Goal: Transaction & Acquisition: Purchase product/service

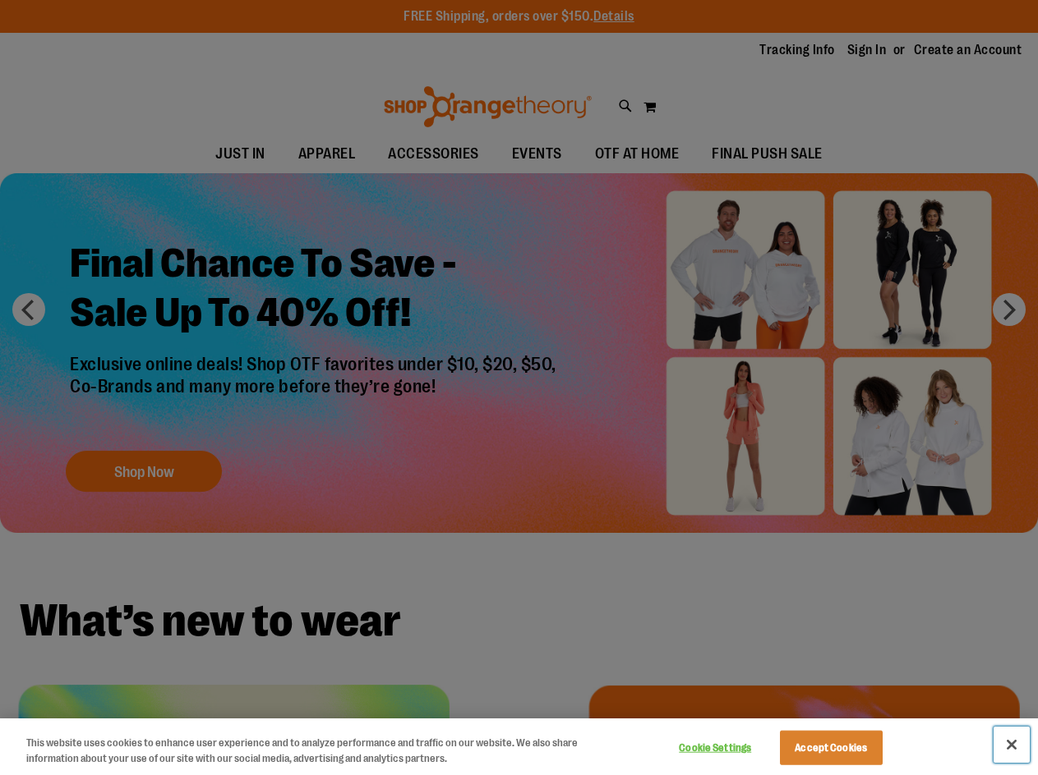
click at [1014, 748] on button "Close" at bounding box center [1011, 745] width 36 height 36
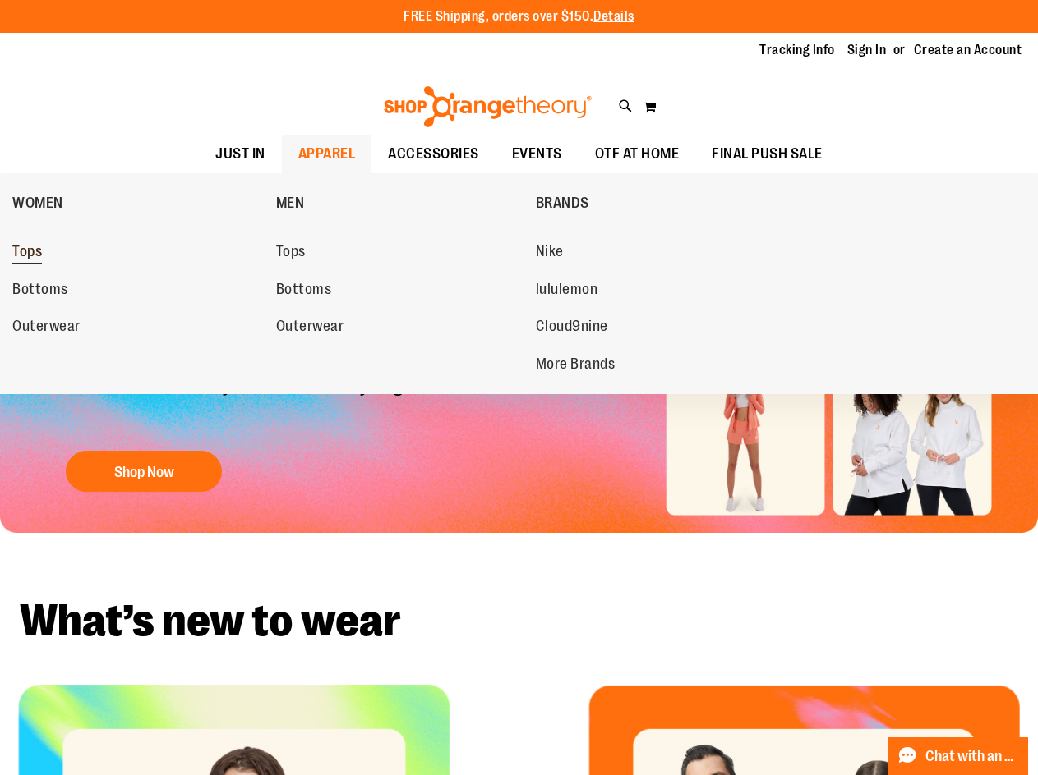
click at [39, 259] on span "Tops" at bounding box center [27, 253] width 30 height 21
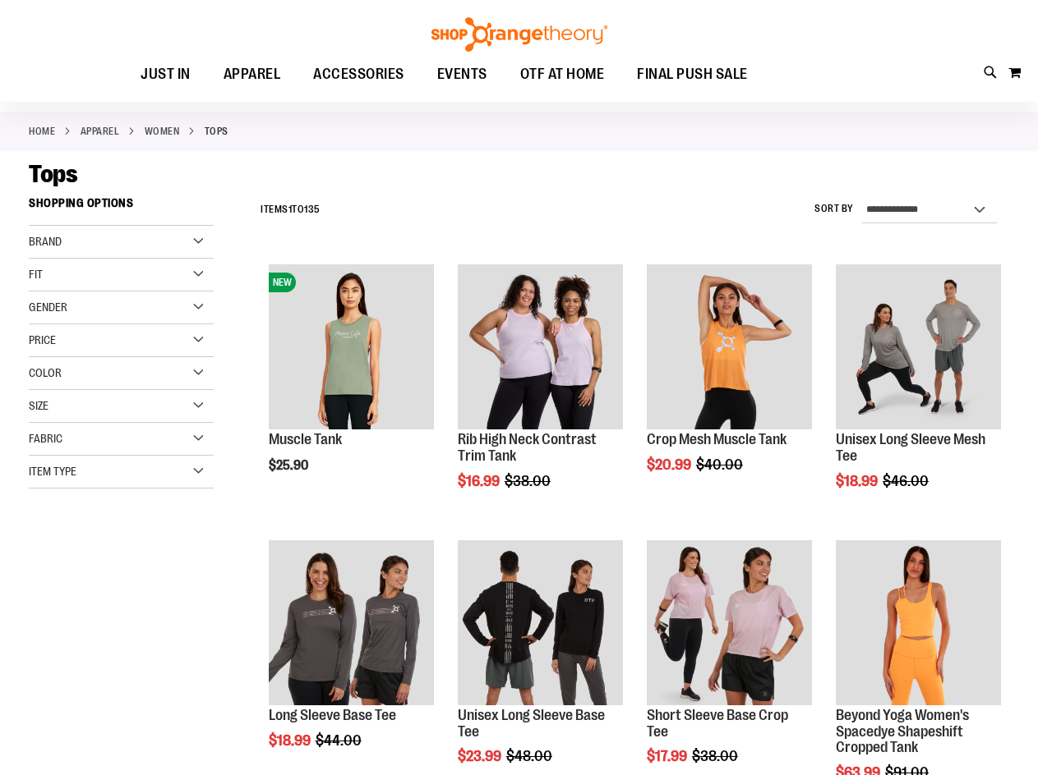
scroll to position [163, 0]
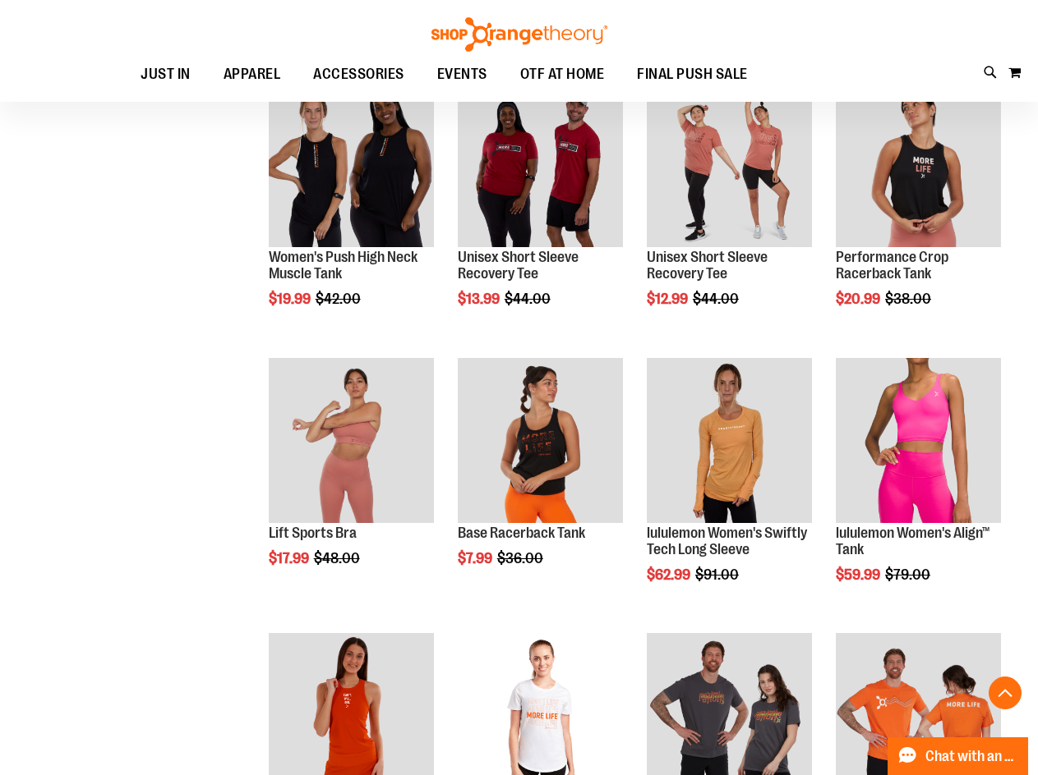
scroll to position [903, 0]
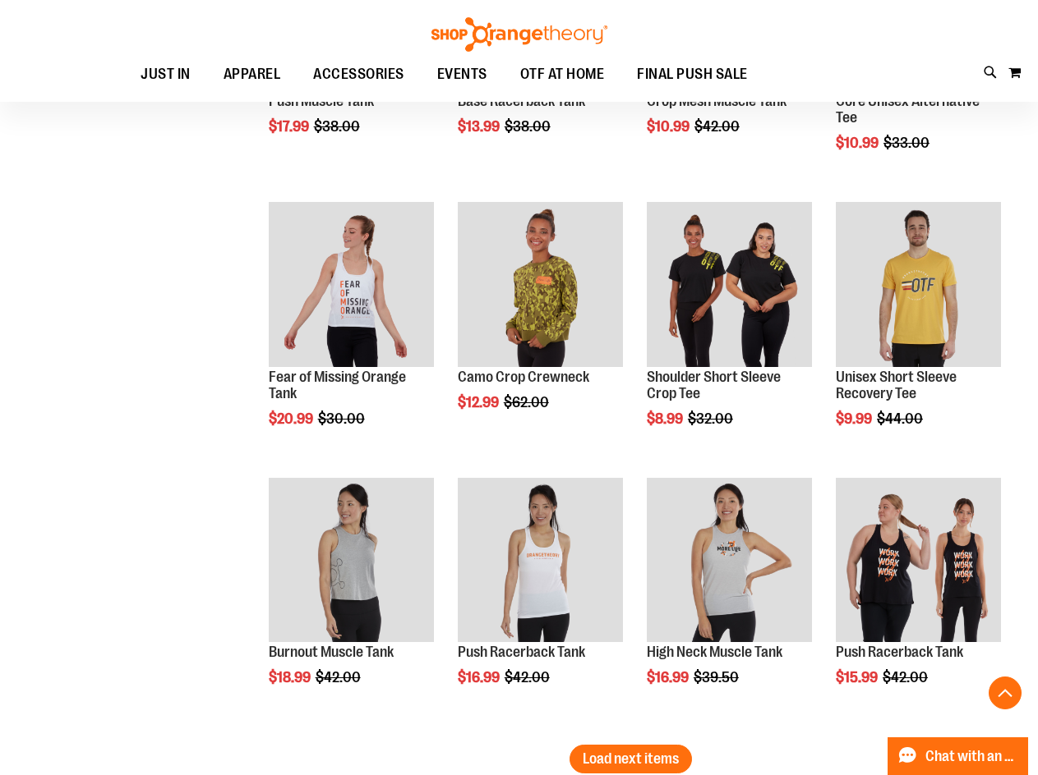
scroll to position [2299, 0]
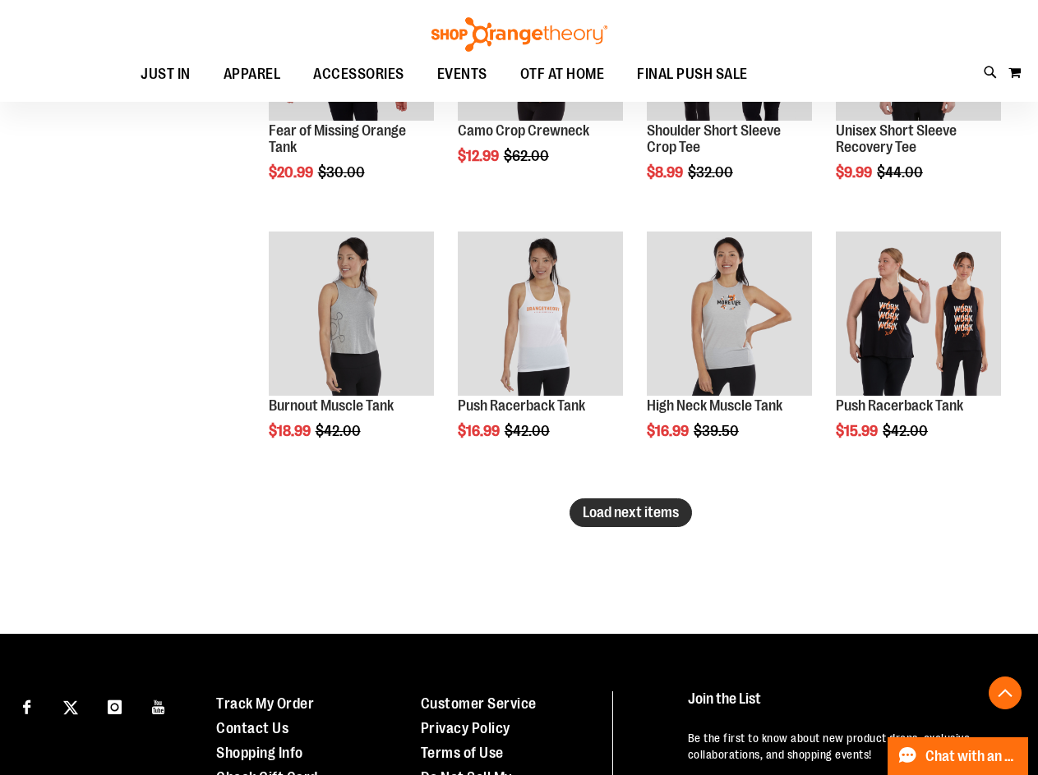
click at [609, 503] on button "Load next items" at bounding box center [630, 513] width 122 height 29
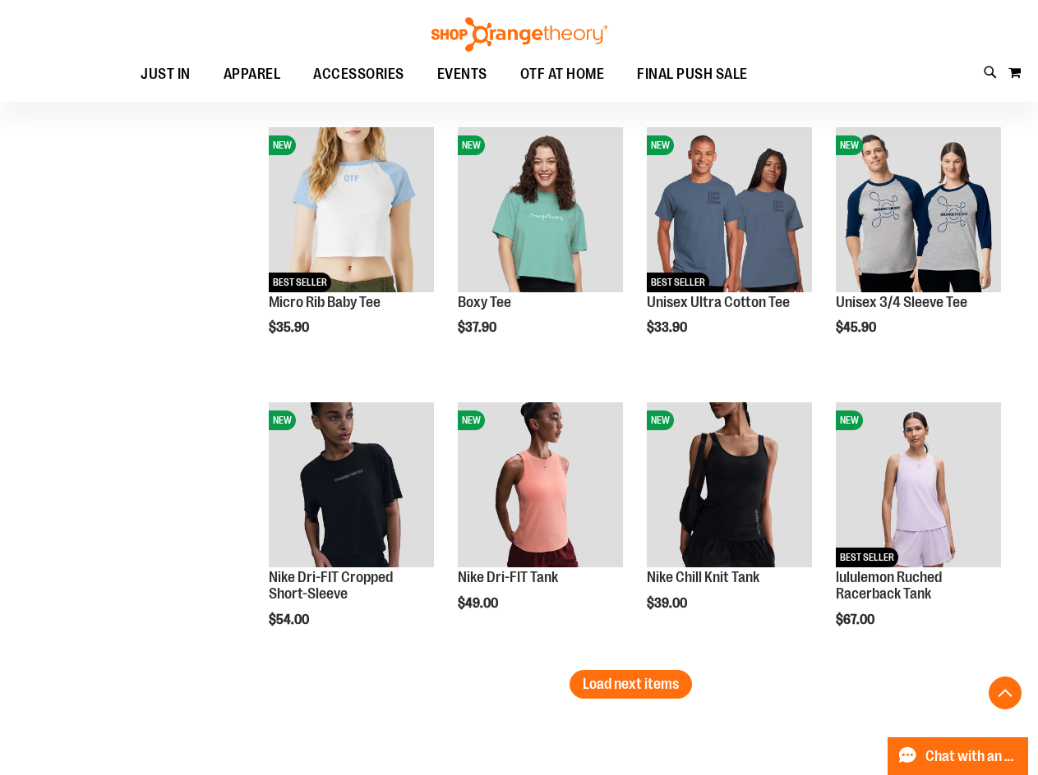
scroll to position [2957, 0]
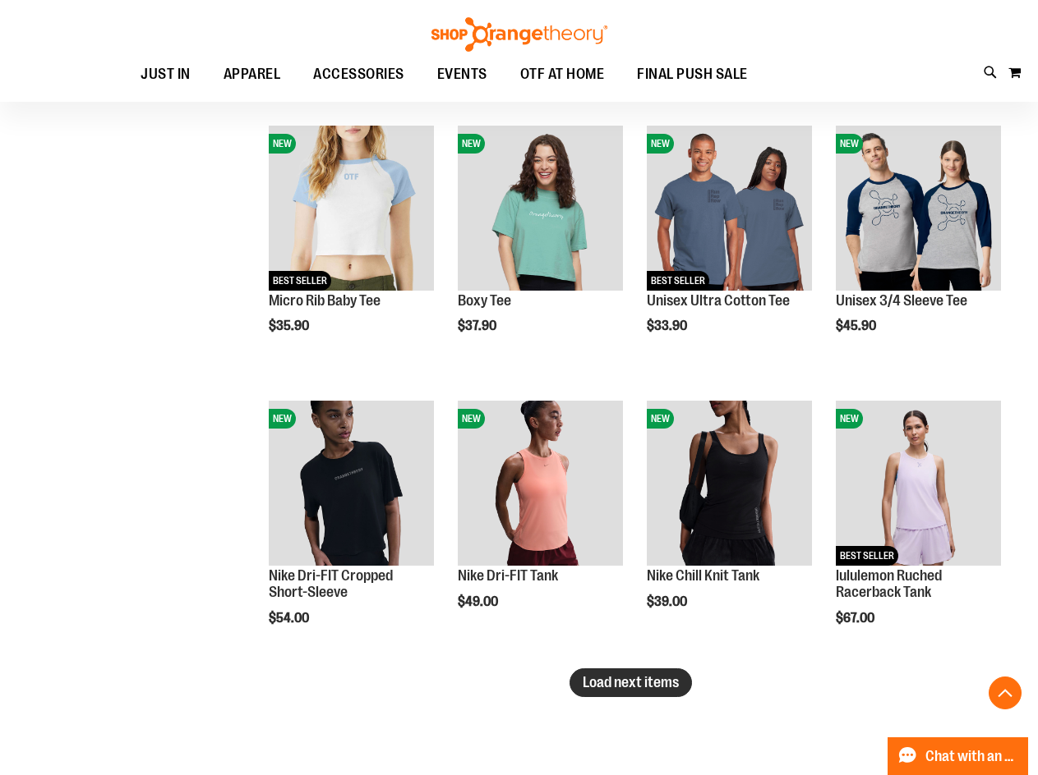
click at [622, 690] on span "Load next items" at bounding box center [630, 682] width 96 height 16
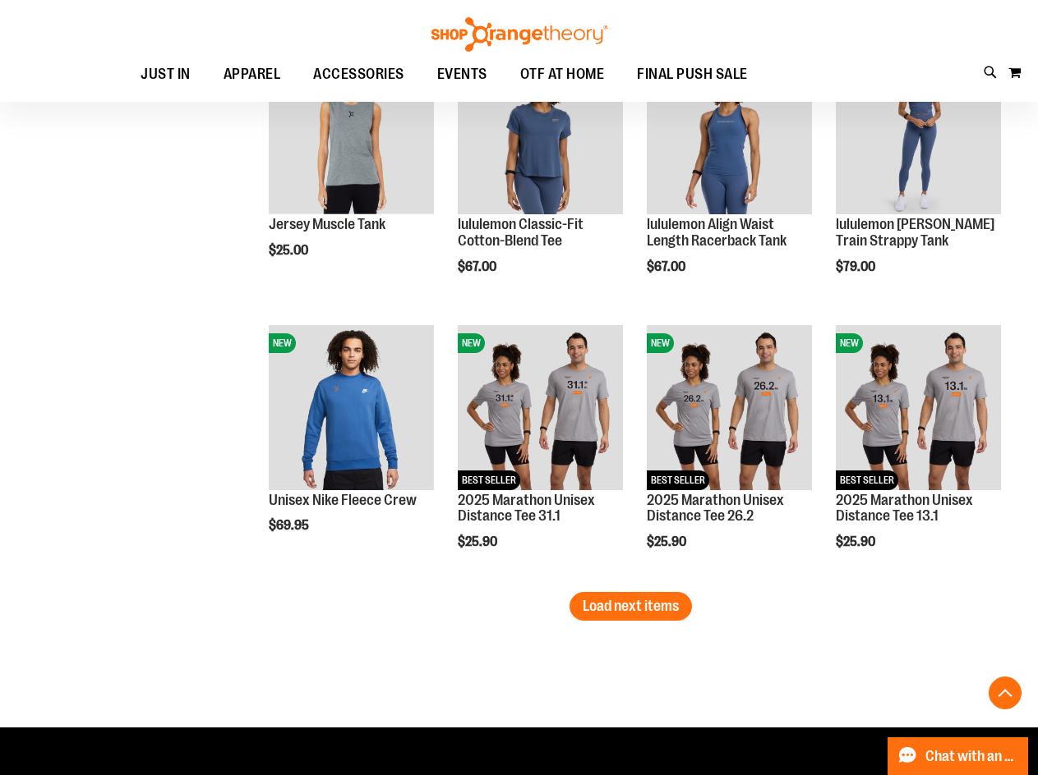
scroll to position [3860, 0]
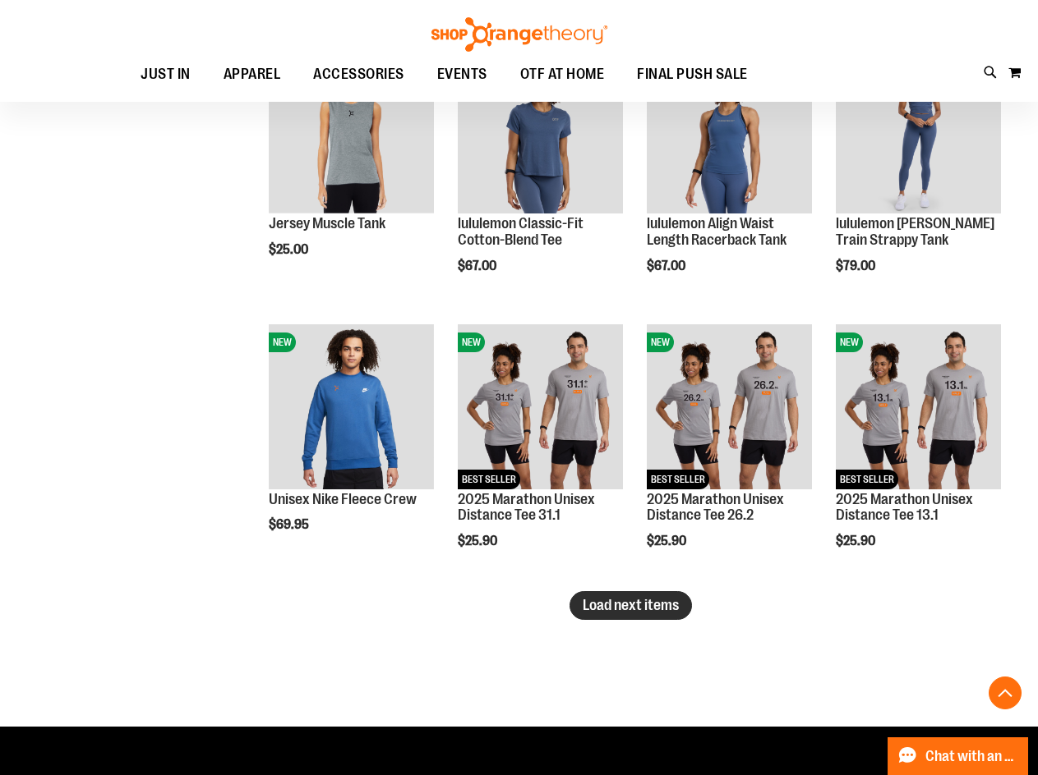
click at [677, 598] on span "Load next items" at bounding box center [630, 605] width 96 height 16
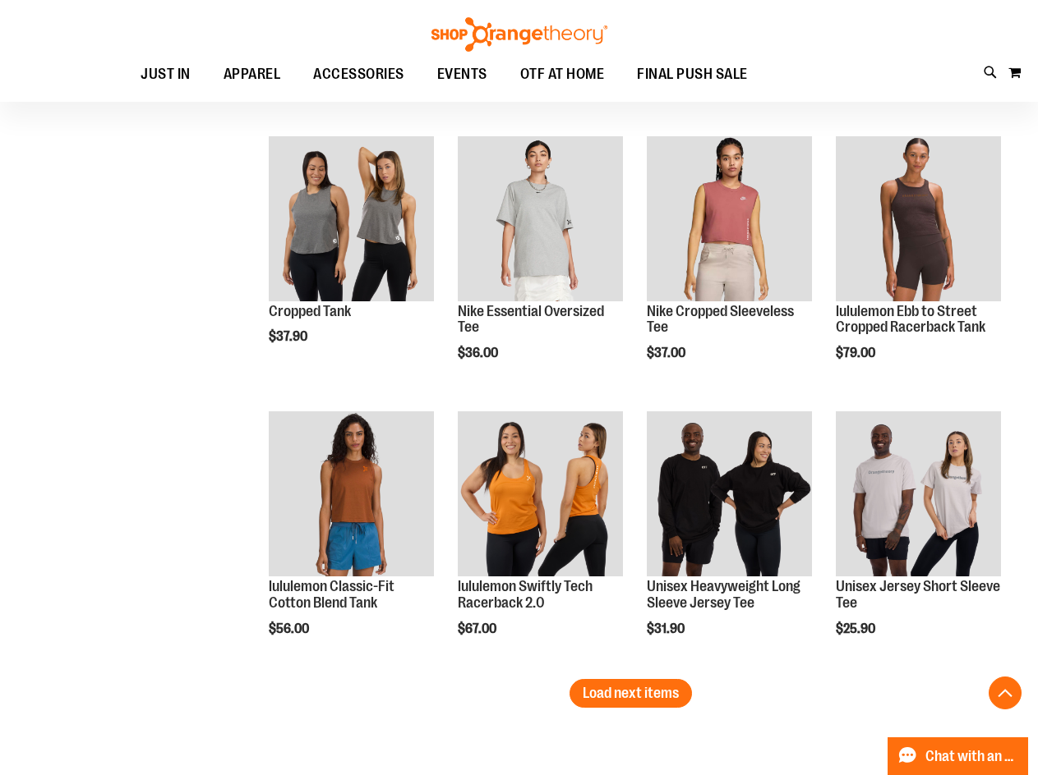
scroll to position [4682, 0]
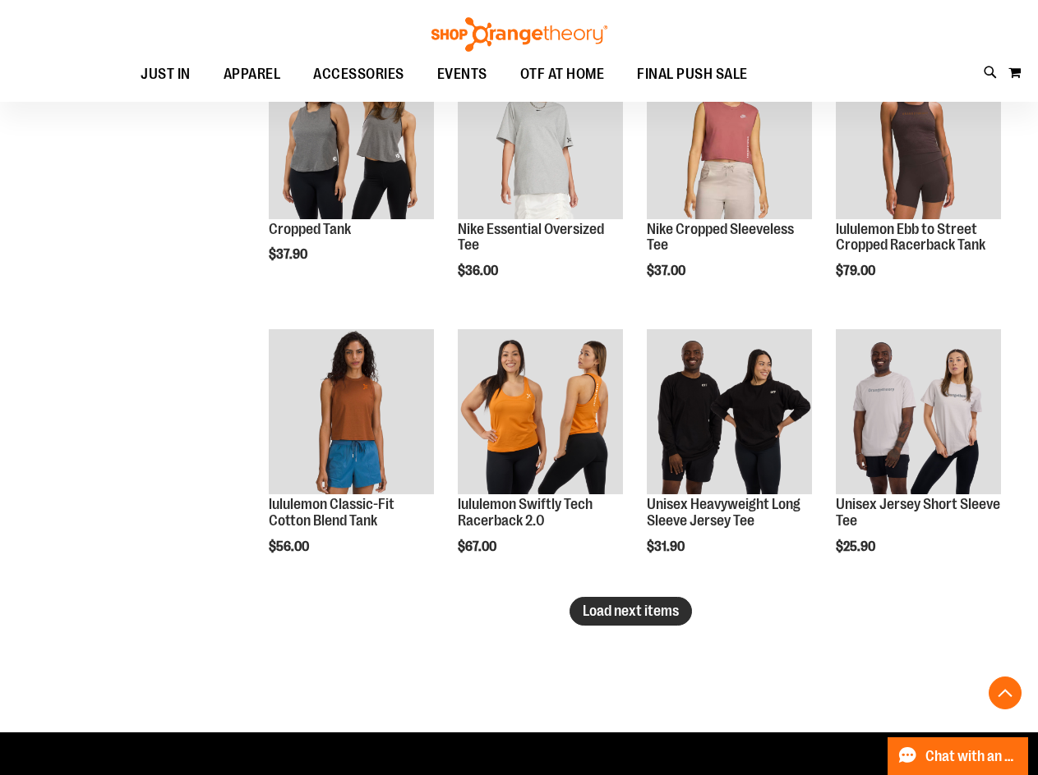
click at [633, 614] on span "Load next items" at bounding box center [630, 611] width 96 height 16
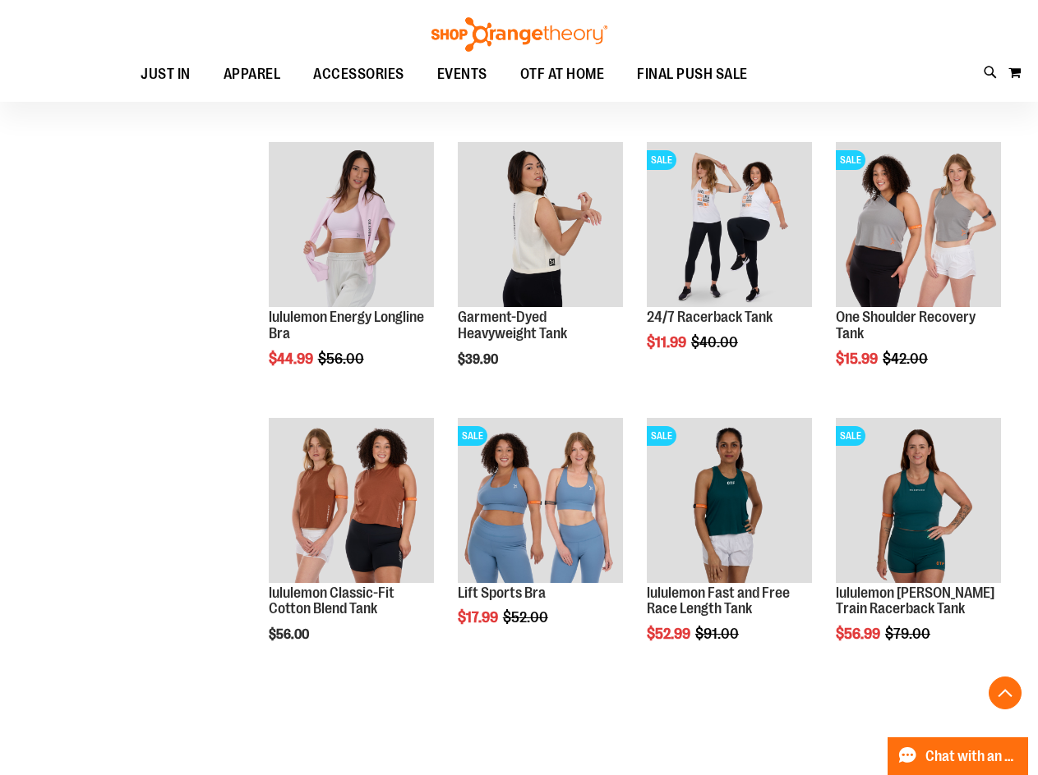
scroll to position [5421, 0]
click at [607, 706] on span "Load next items" at bounding box center [630, 698] width 96 height 16
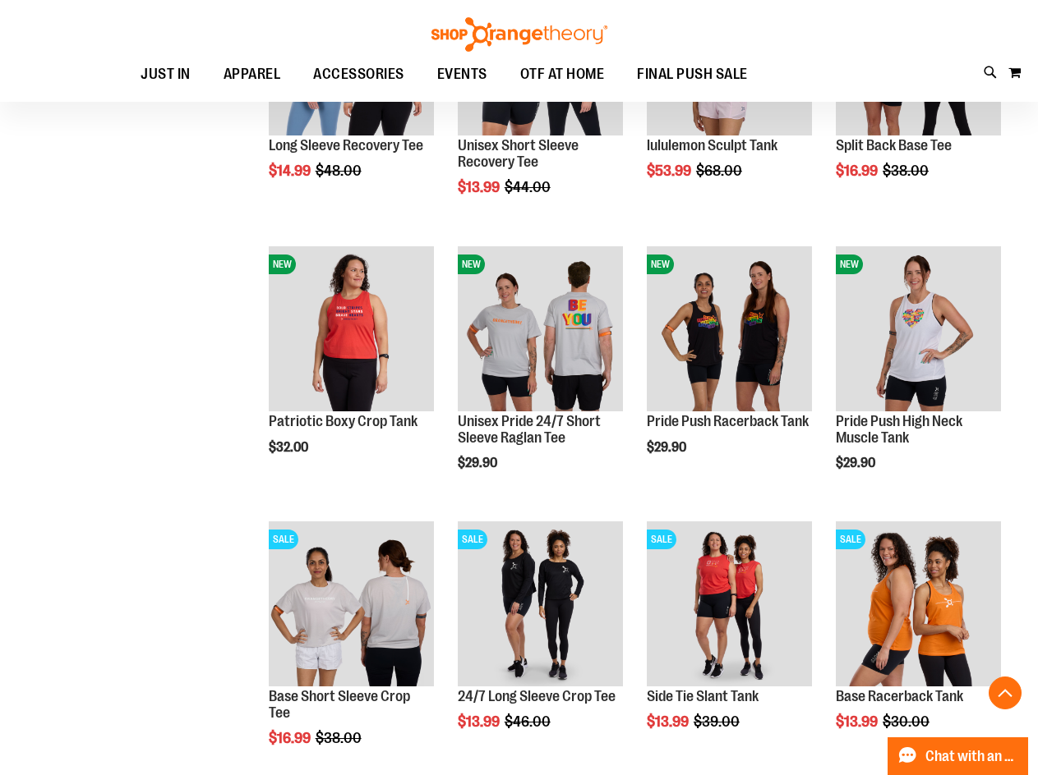
scroll to position [6242, 0]
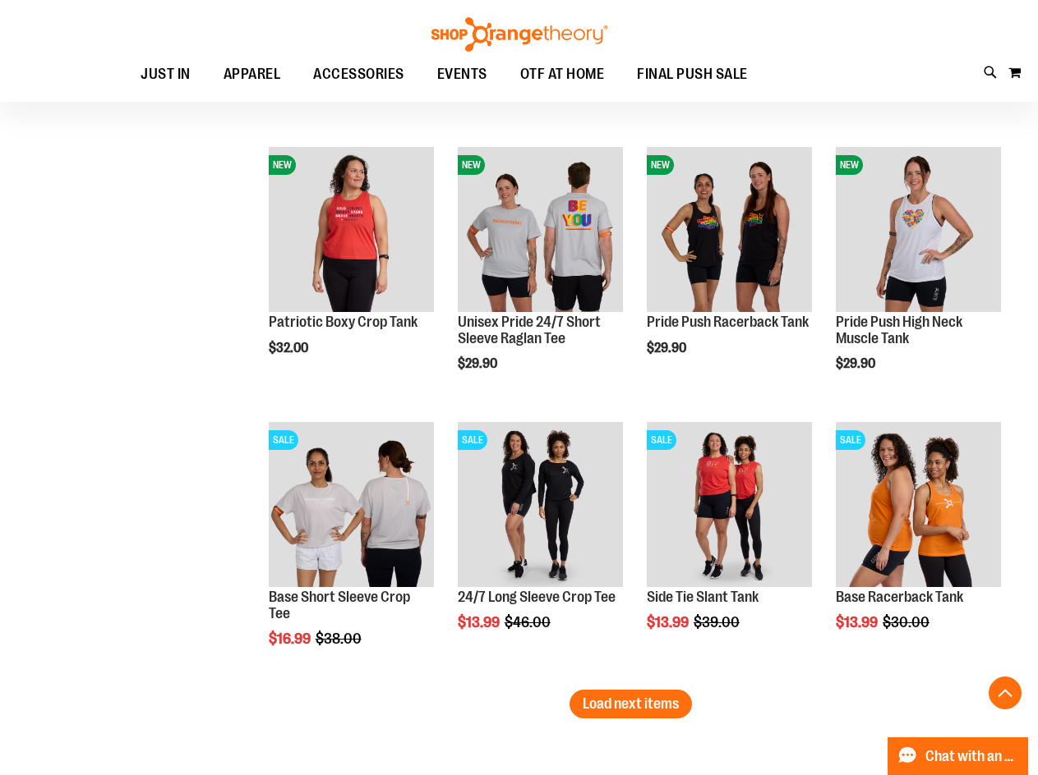
click at [574, 709] on button "Load next items" at bounding box center [630, 704] width 122 height 29
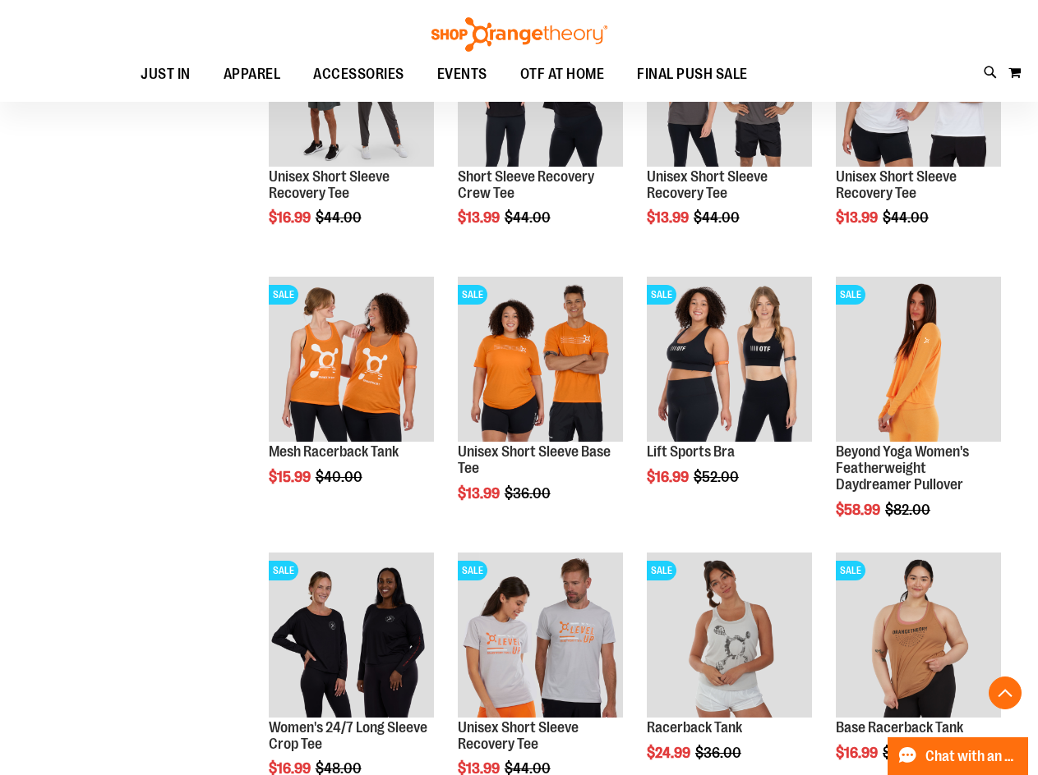
scroll to position [7146, 0]
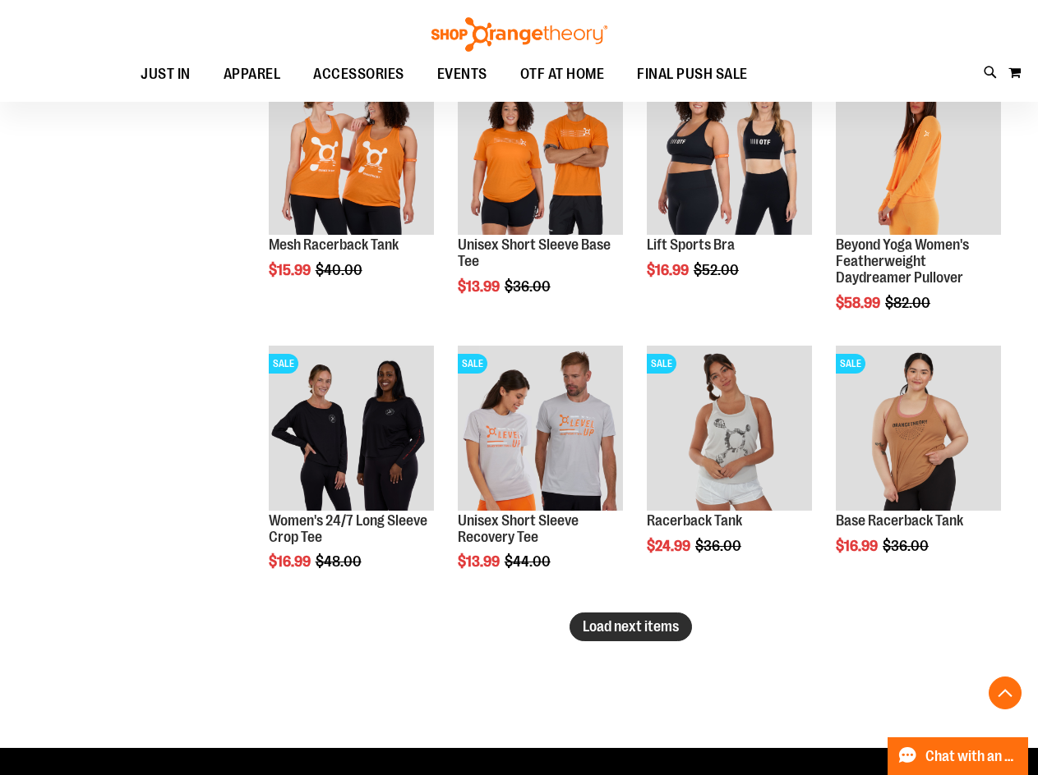
click at [598, 635] on span "Load next items" at bounding box center [630, 627] width 96 height 16
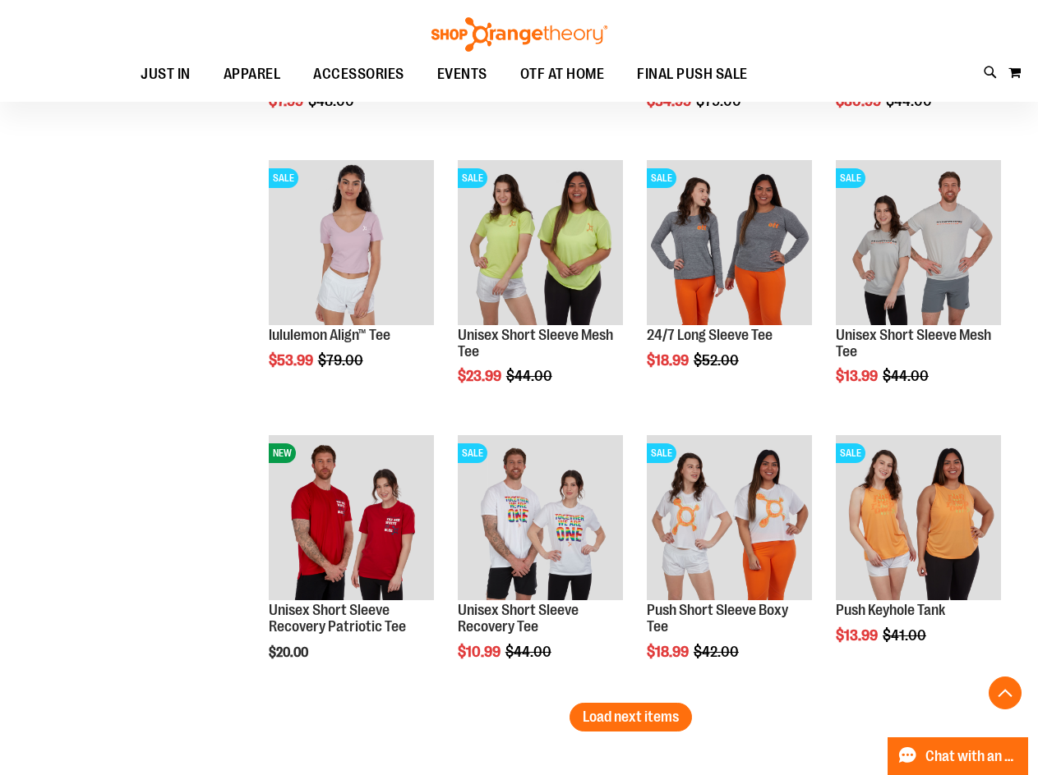
scroll to position [8050, 0]
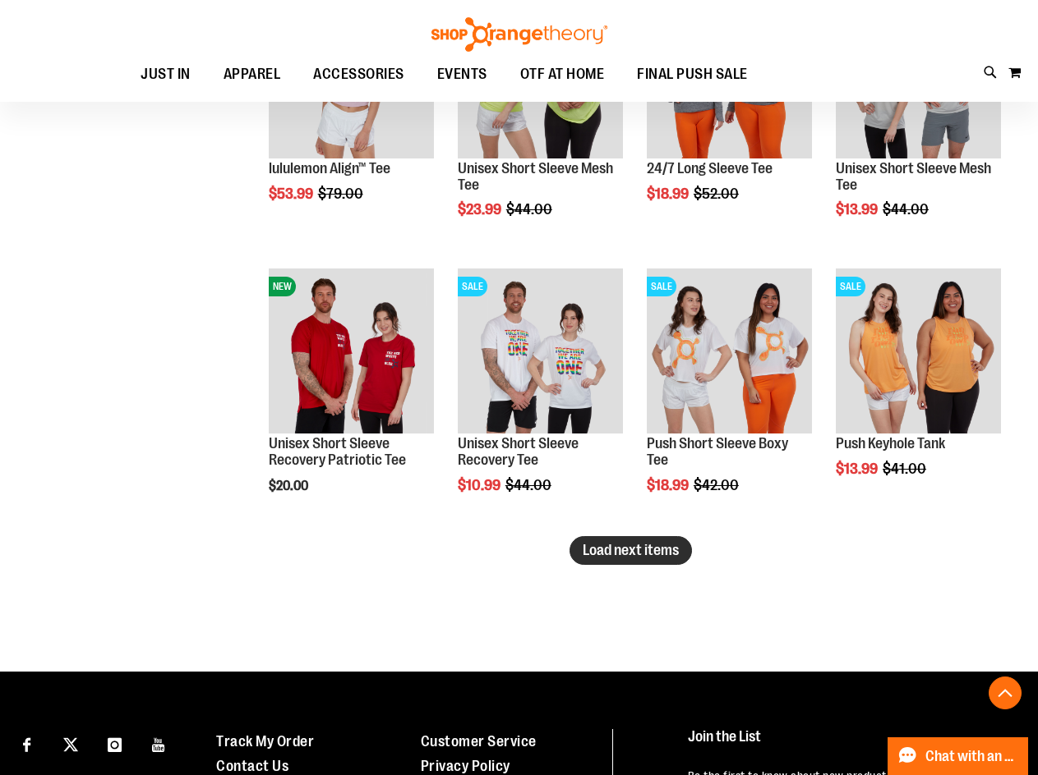
click at [637, 553] on span "Load next items" at bounding box center [630, 550] width 96 height 16
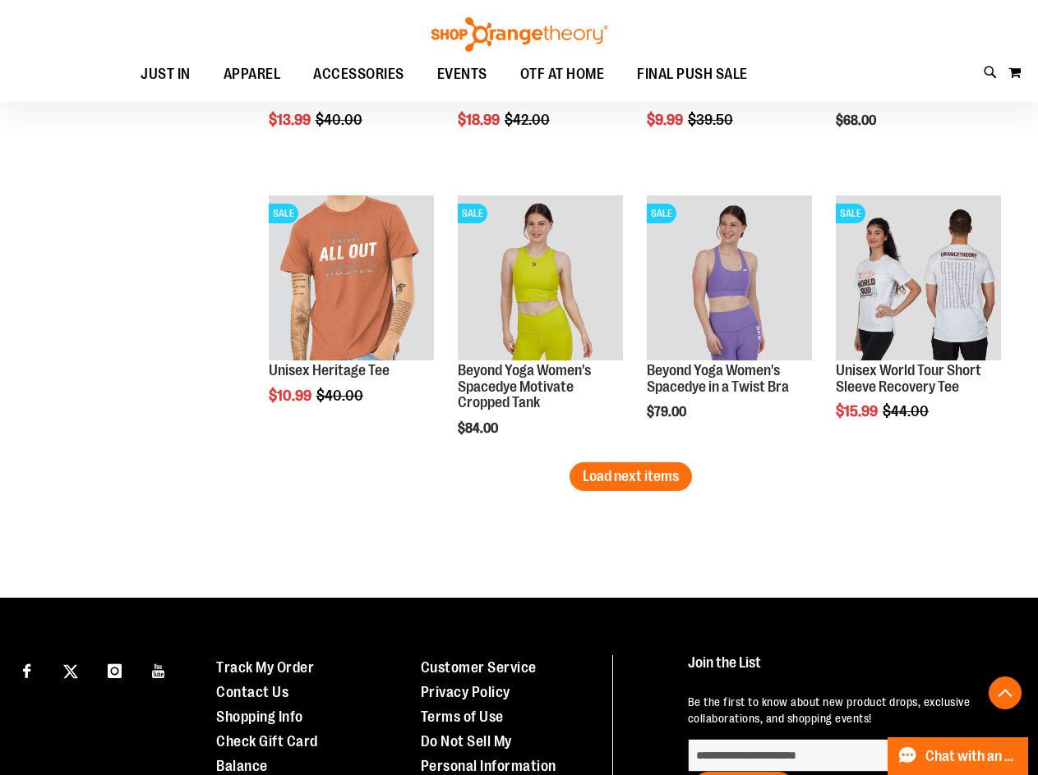
scroll to position [8953, 0]
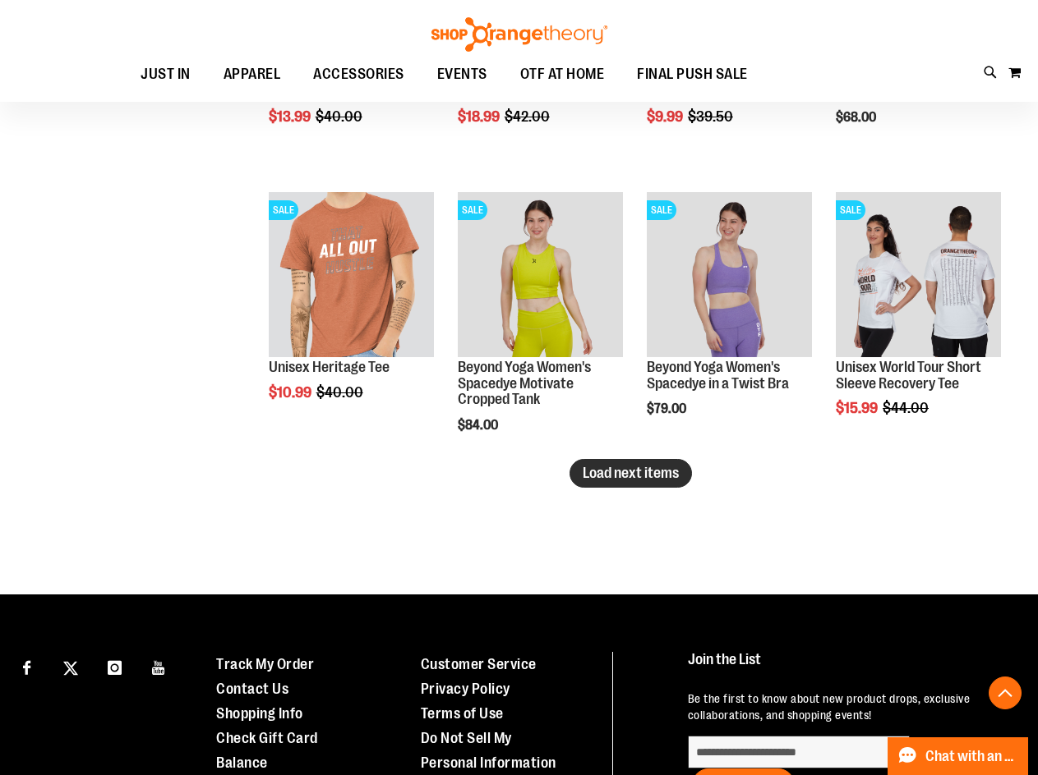
click at [651, 468] on span "Load next items" at bounding box center [630, 473] width 96 height 16
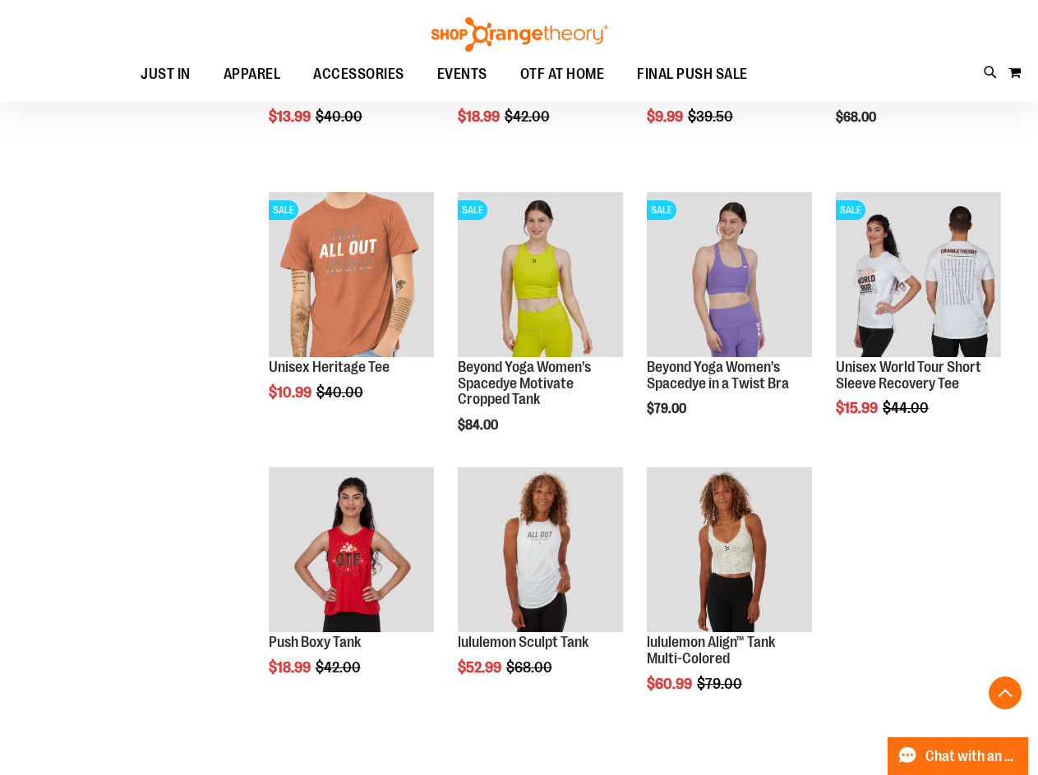
scroll to position [9200, 0]
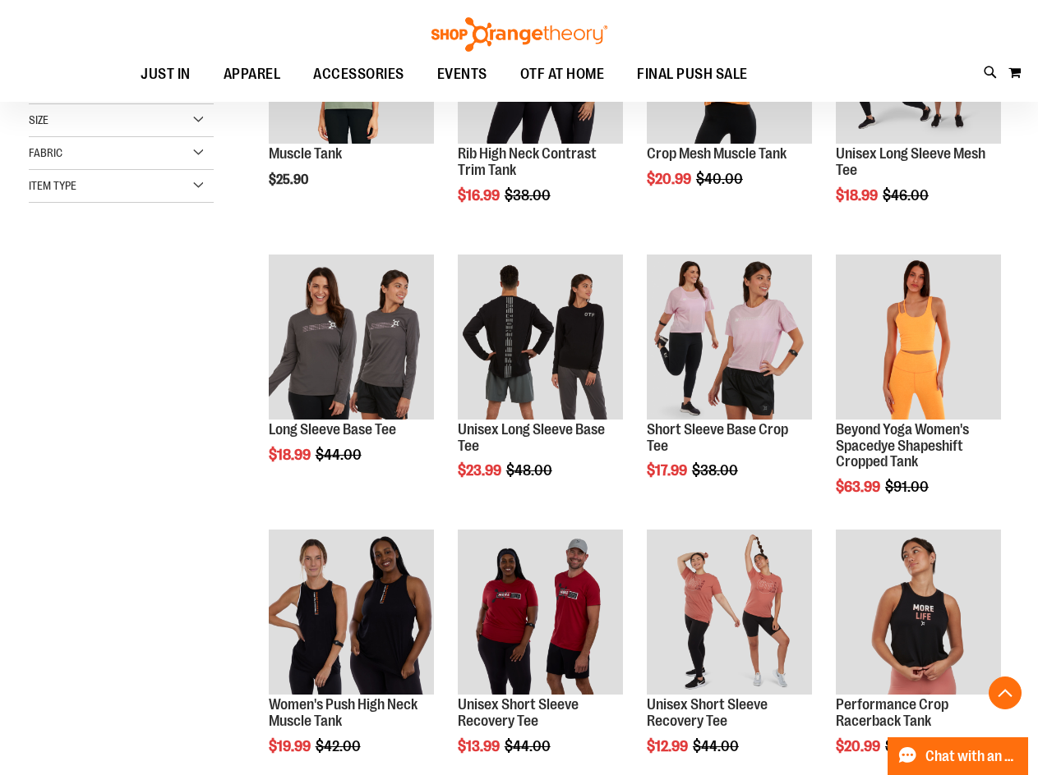
scroll to position [163, 0]
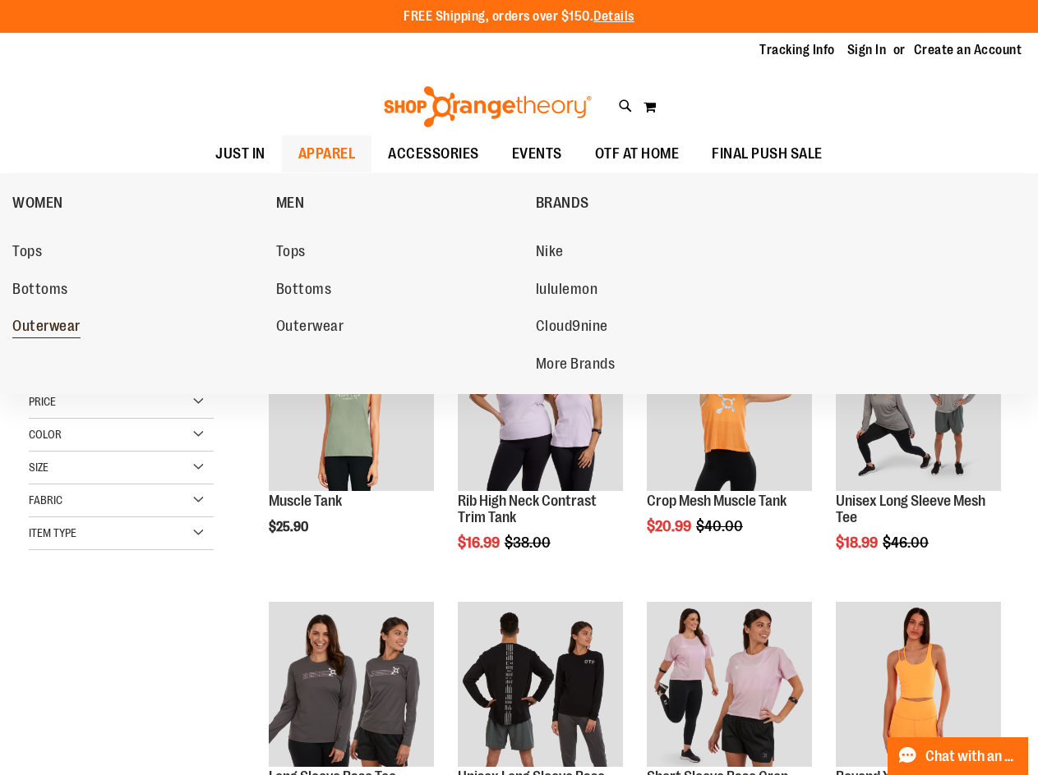
click at [52, 327] on span "Outerwear" at bounding box center [46, 328] width 68 height 21
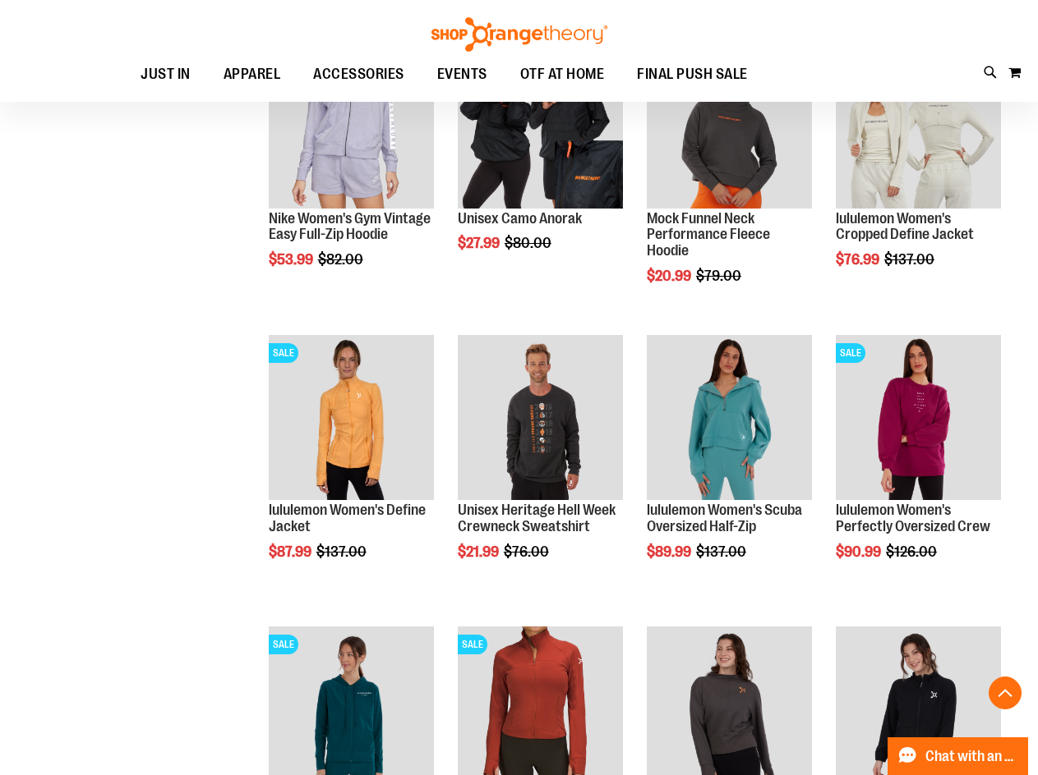
scroll to position [656, 0]
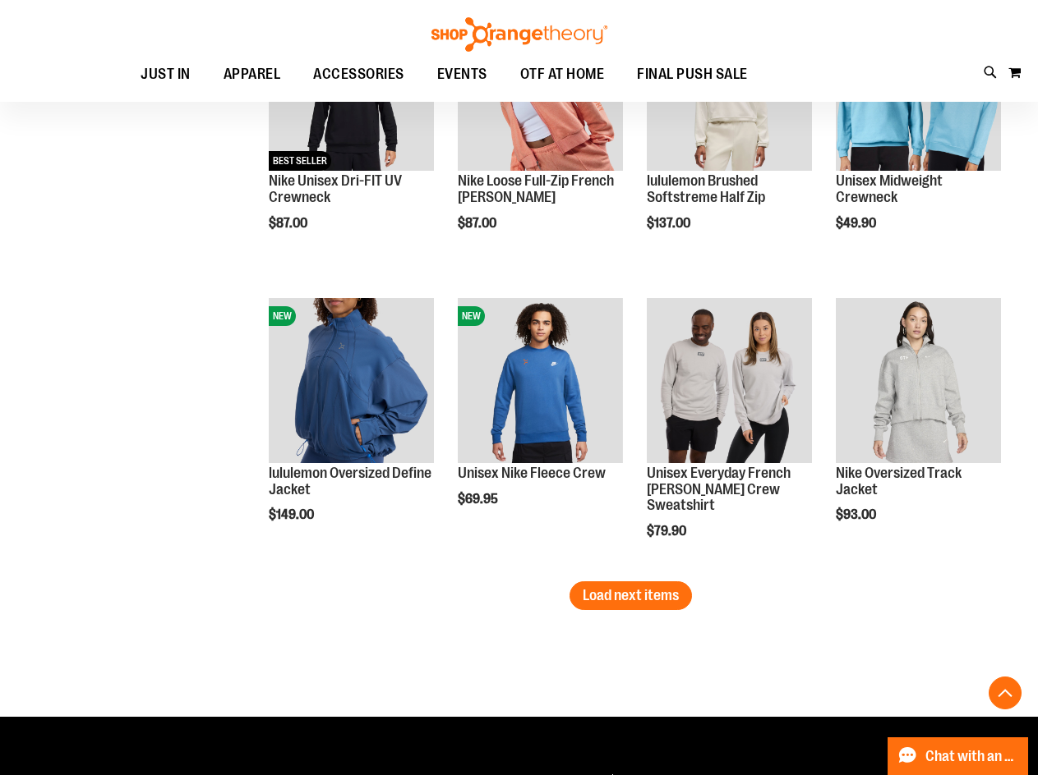
scroll to position [2381, 0]
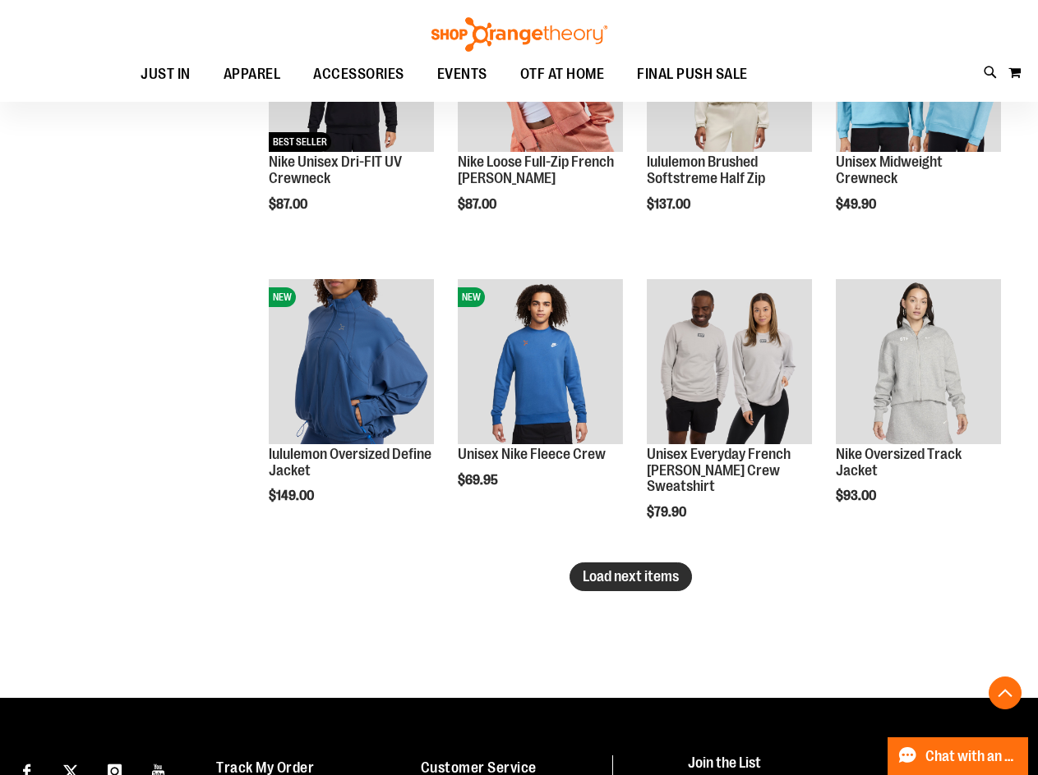
click at [642, 575] on span "Load next items" at bounding box center [630, 576] width 96 height 16
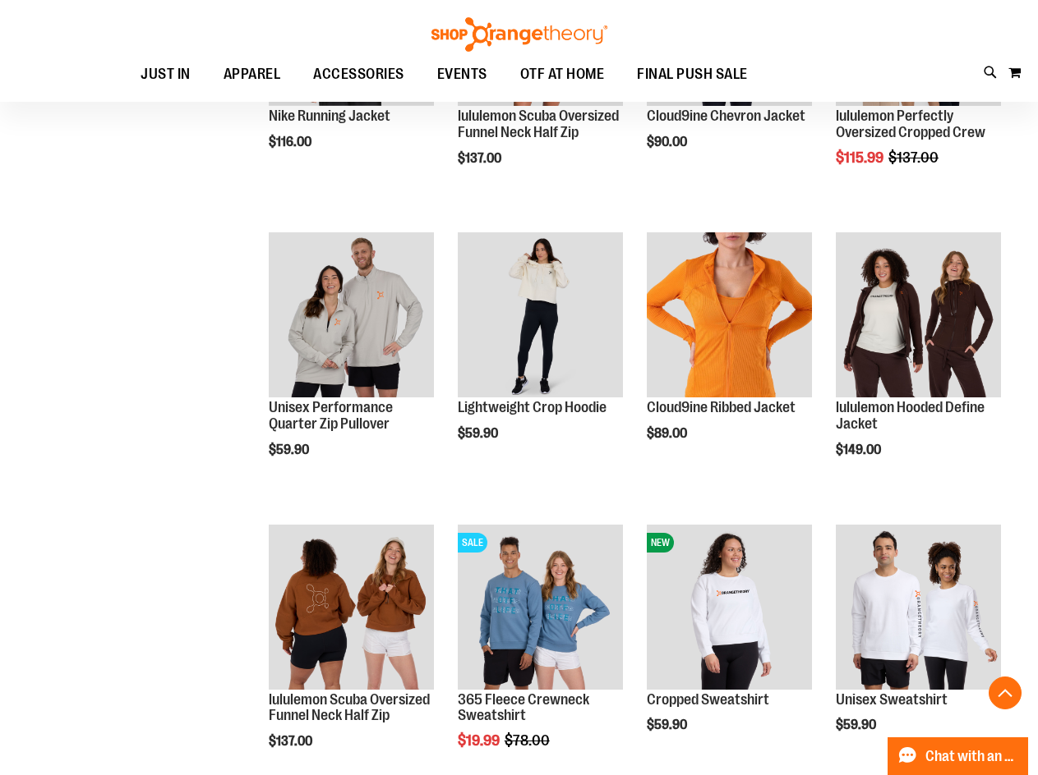
scroll to position [3203, 0]
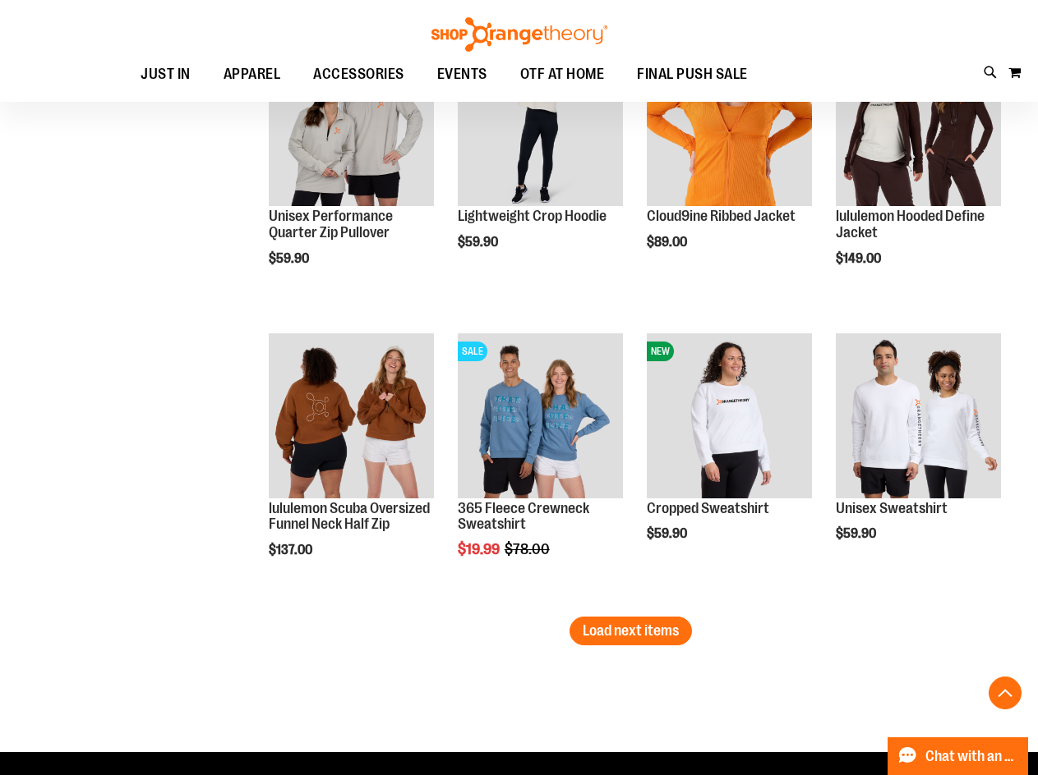
drag, startPoint x: 636, startPoint y: 633, endPoint x: 612, endPoint y: 633, distance: 23.8
click at [635, 633] on span "Load next items" at bounding box center [630, 631] width 96 height 16
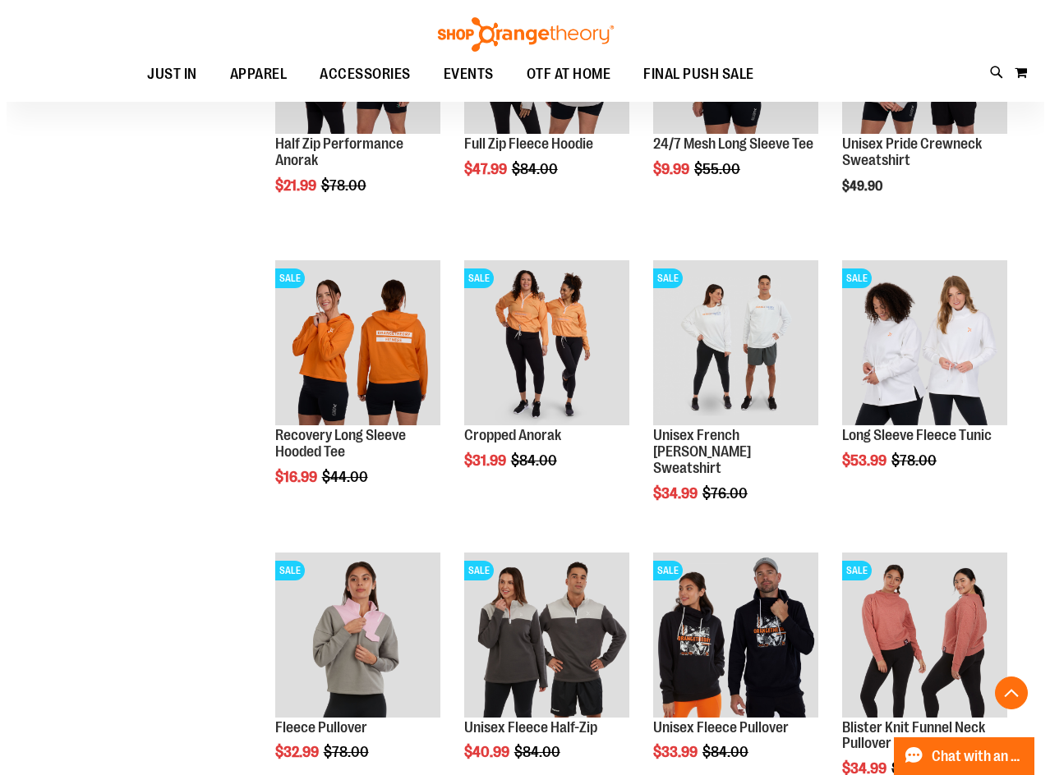
scroll to position [3942, 0]
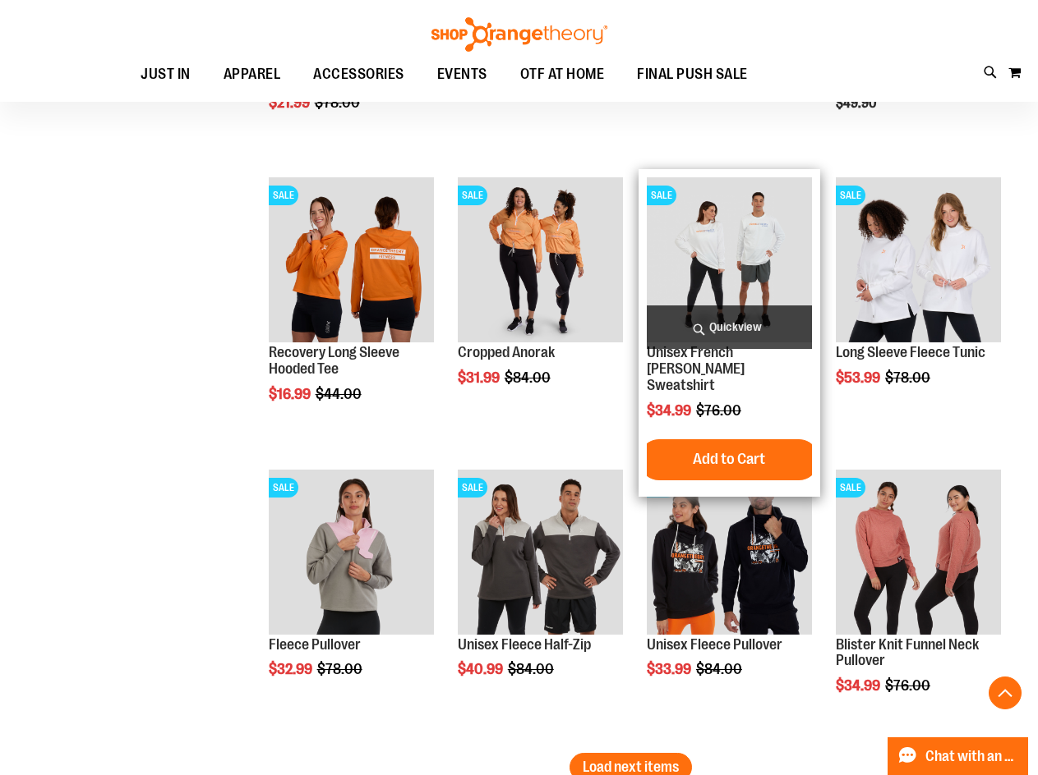
click at [719, 348] on span "Quickview" at bounding box center [729, 328] width 165 height 44
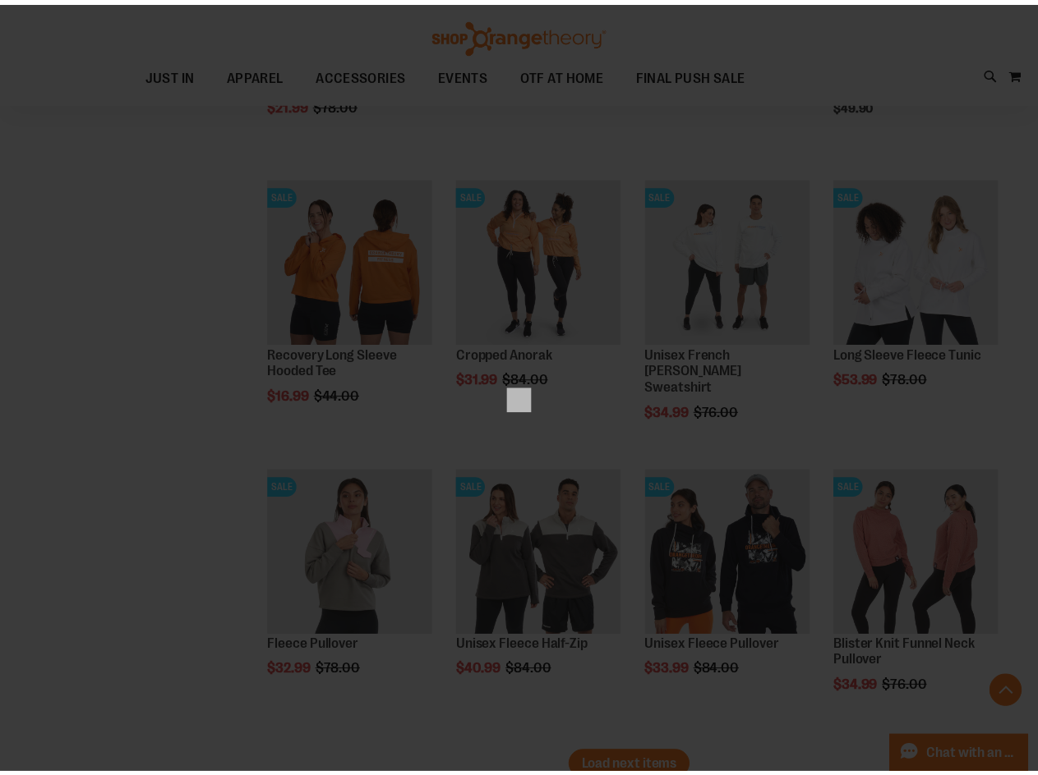
scroll to position [0, 0]
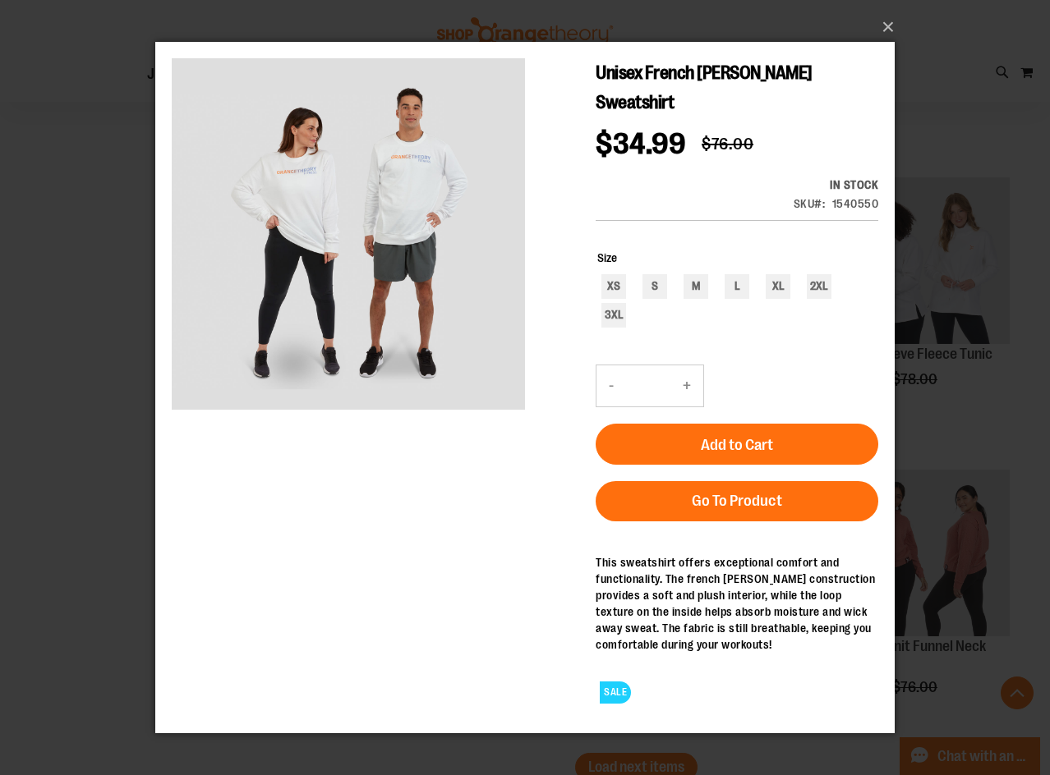
click at [711, 284] on div "XS S M L XL 2XL 3XL" at bounding box center [737, 303] width 281 height 58
click at [686, 288] on div "M" at bounding box center [695, 286] width 25 height 25
click at [743, 291] on div "L" at bounding box center [737, 286] width 25 height 25
type input "***"
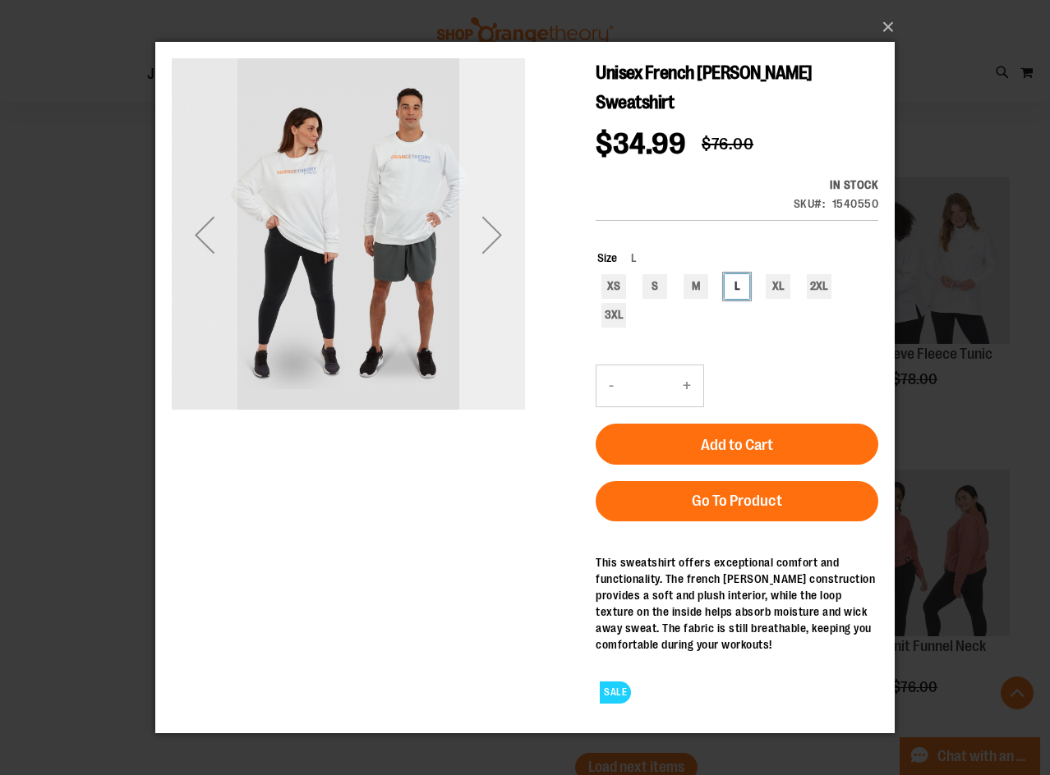
click at [482, 238] on div "Next" at bounding box center [492, 234] width 66 height 66
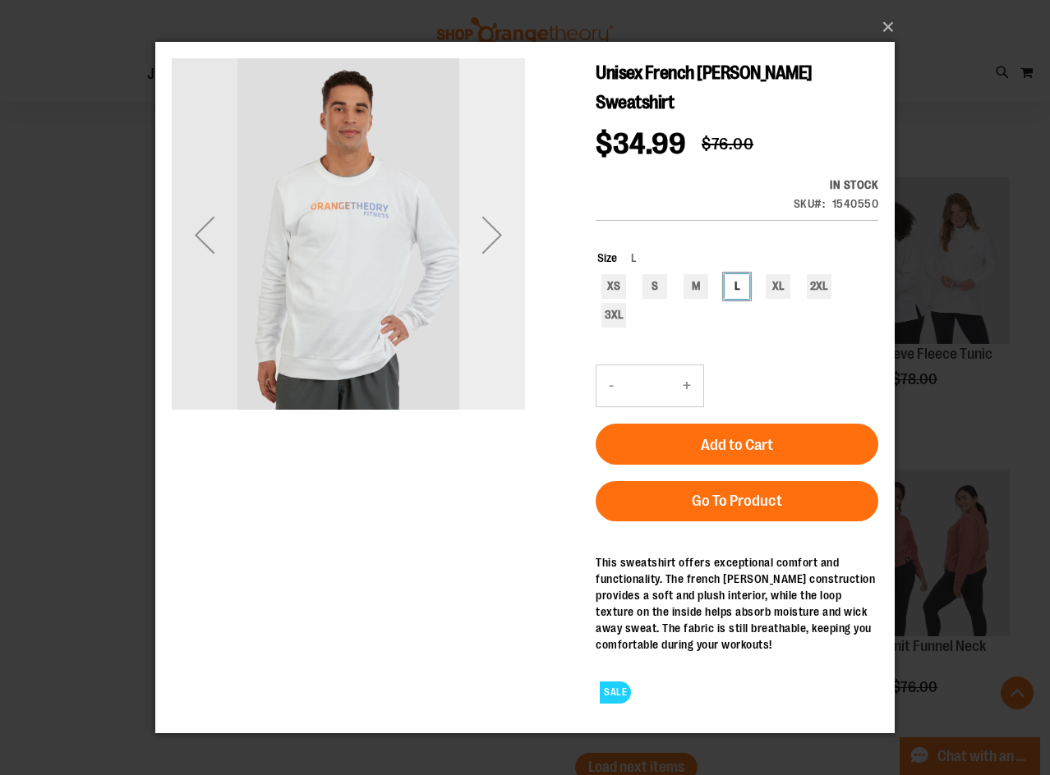
click at [482, 238] on div "Next" at bounding box center [492, 234] width 66 height 66
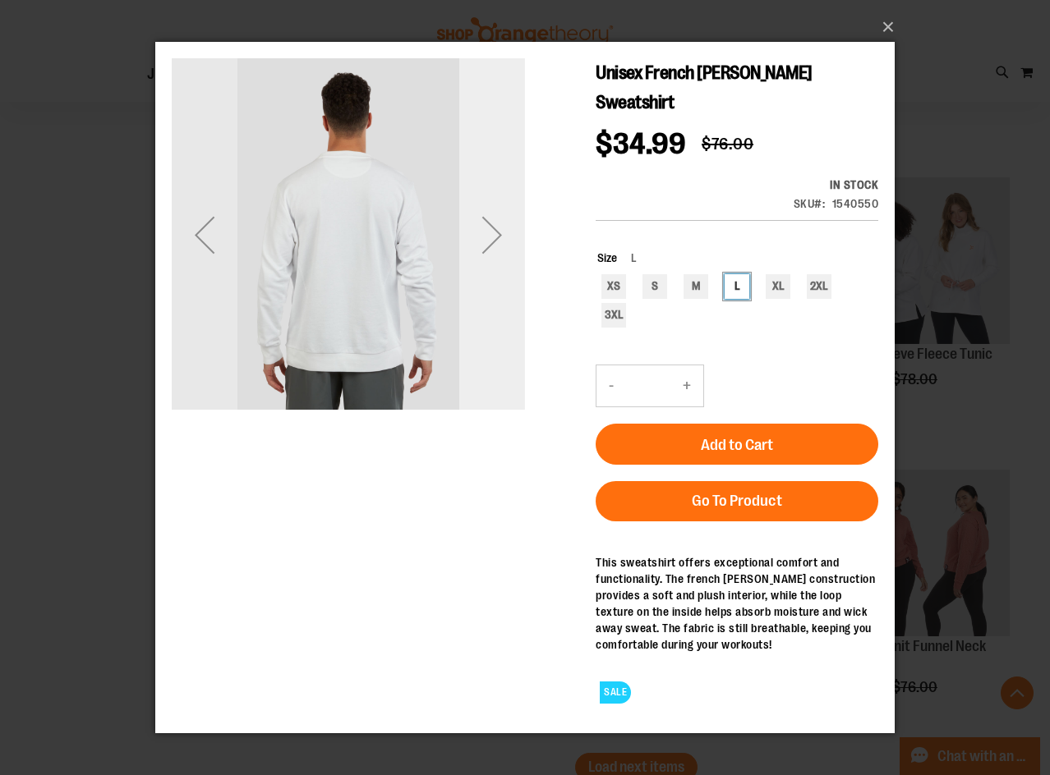
click at [482, 238] on div "Next" at bounding box center [492, 234] width 66 height 66
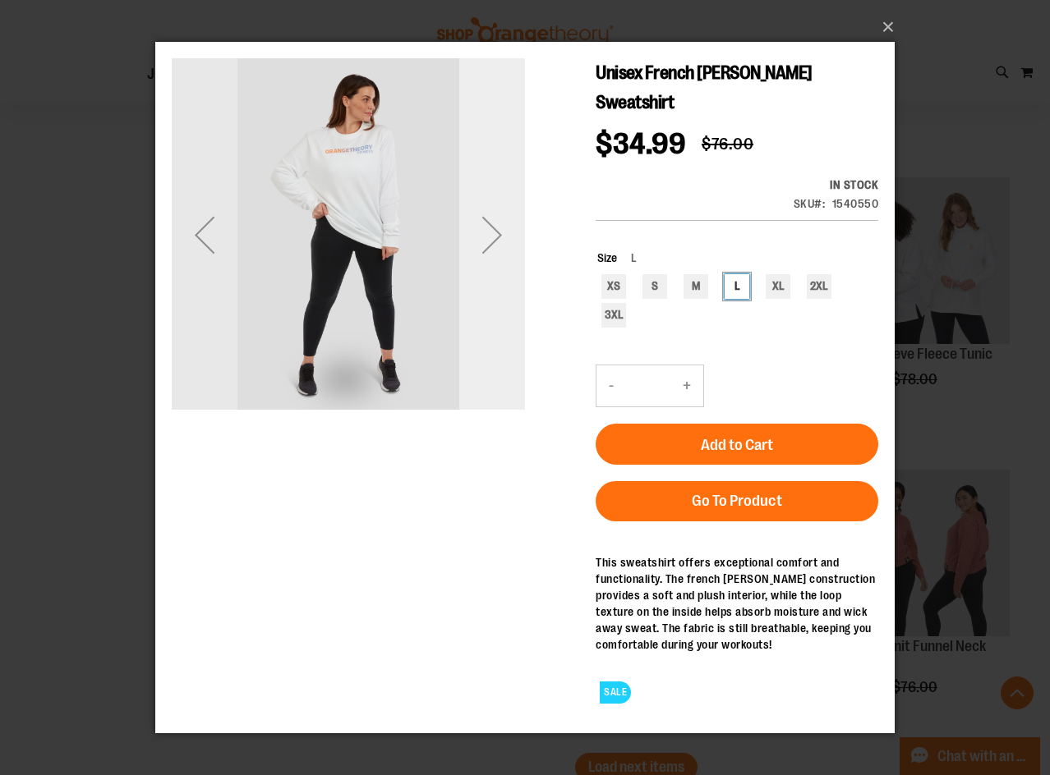
click at [482, 238] on div "Next" at bounding box center [492, 234] width 66 height 66
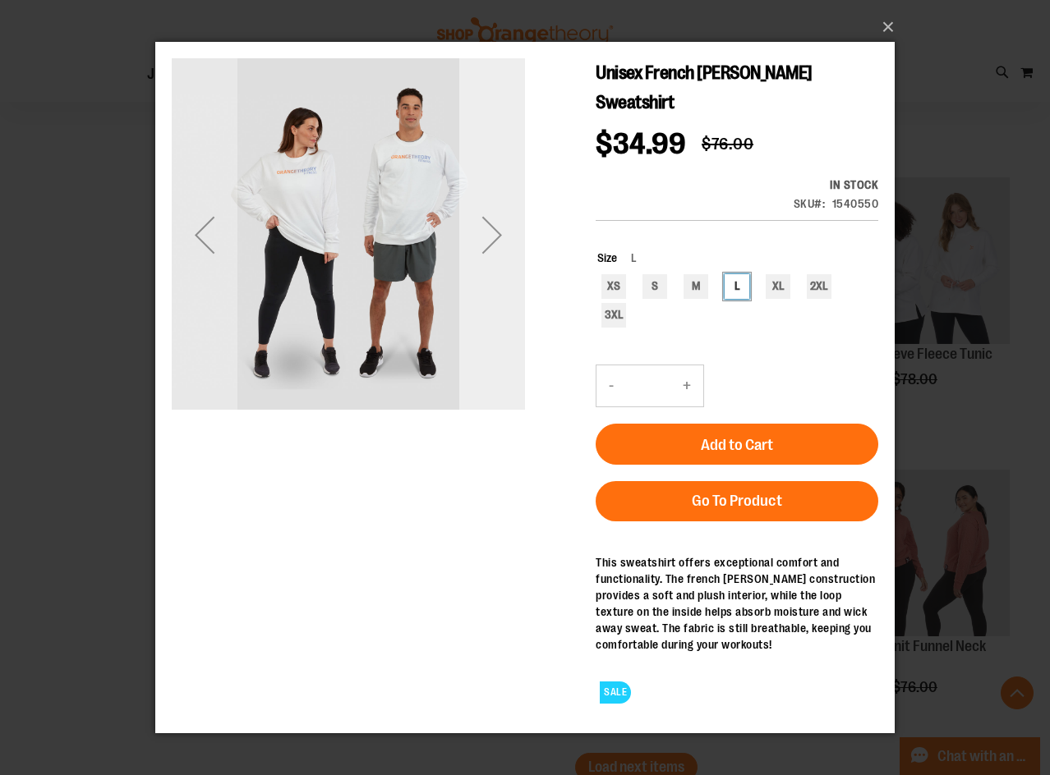
click at [482, 238] on div "Next" at bounding box center [492, 234] width 66 height 66
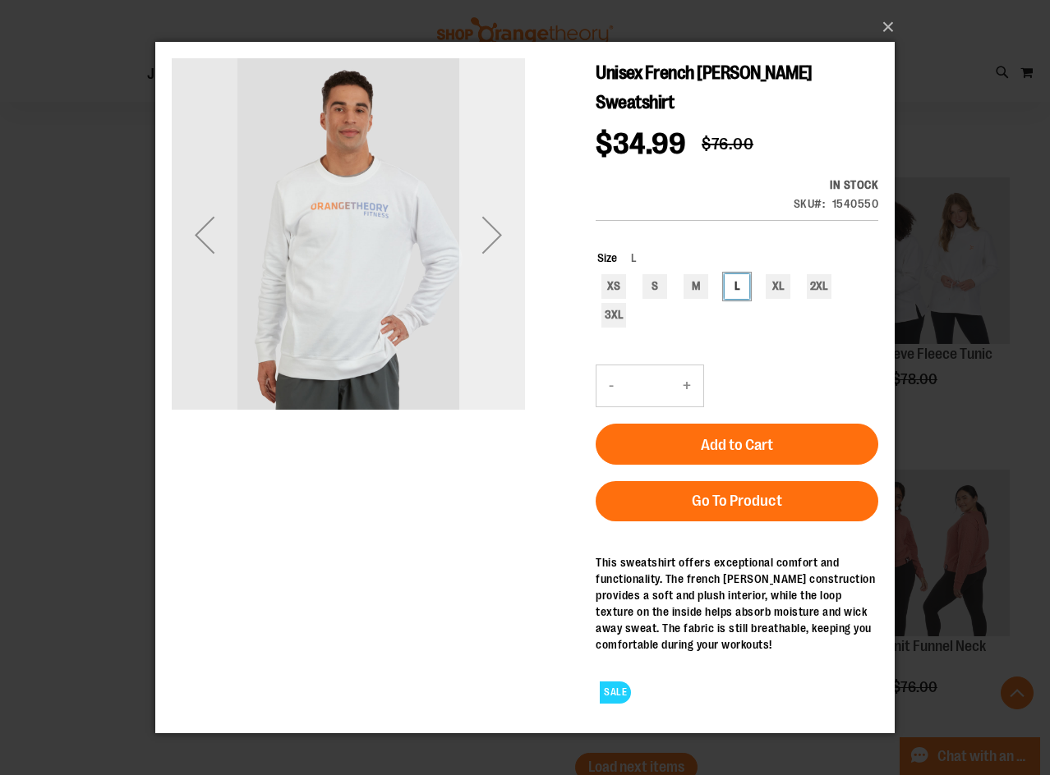
click at [482, 238] on div "Next" at bounding box center [492, 234] width 66 height 66
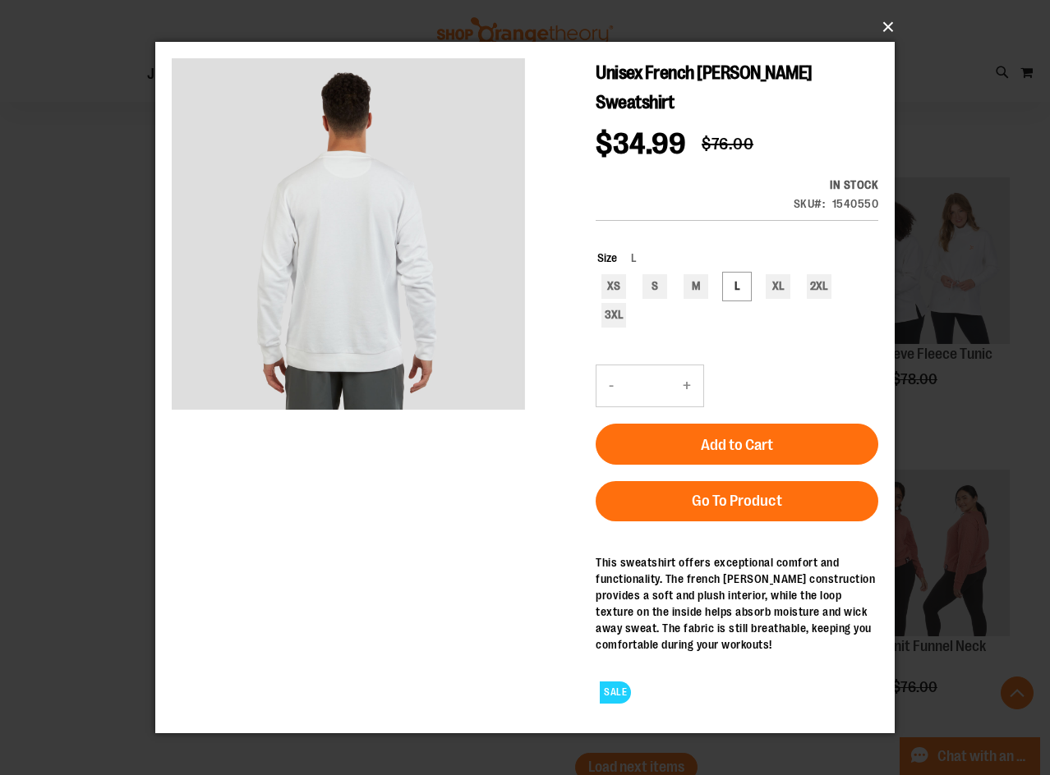
click at [883, 26] on button "×" at bounding box center [529, 27] width 739 height 36
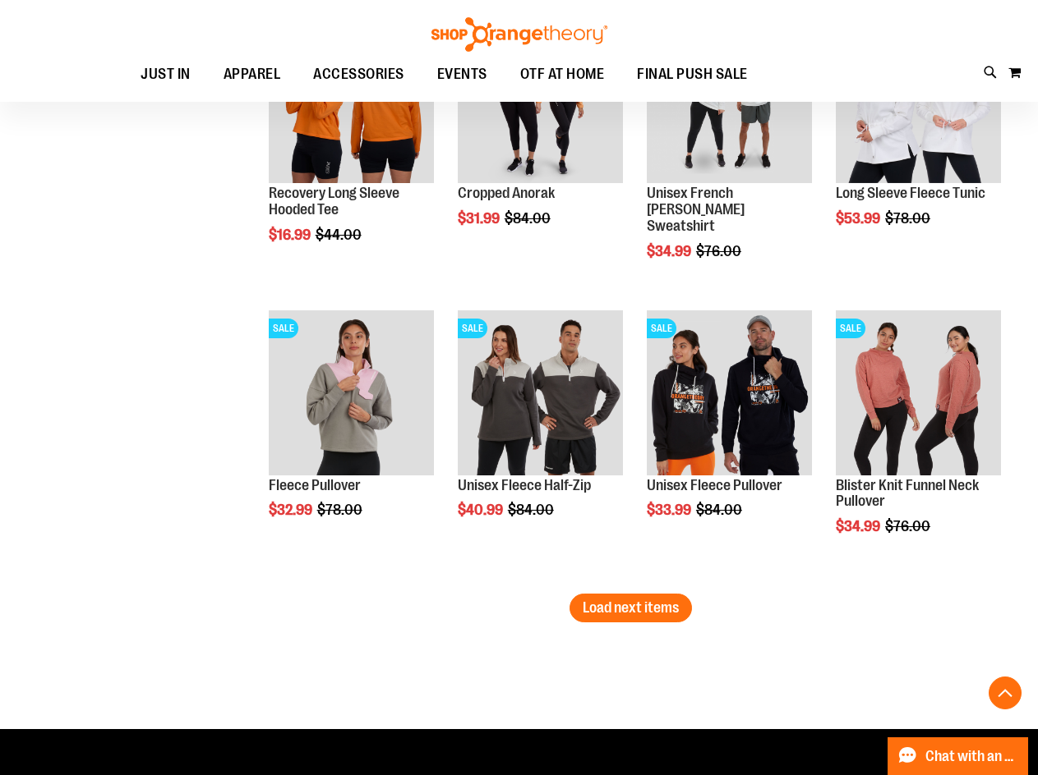
scroll to position [4107, 0]
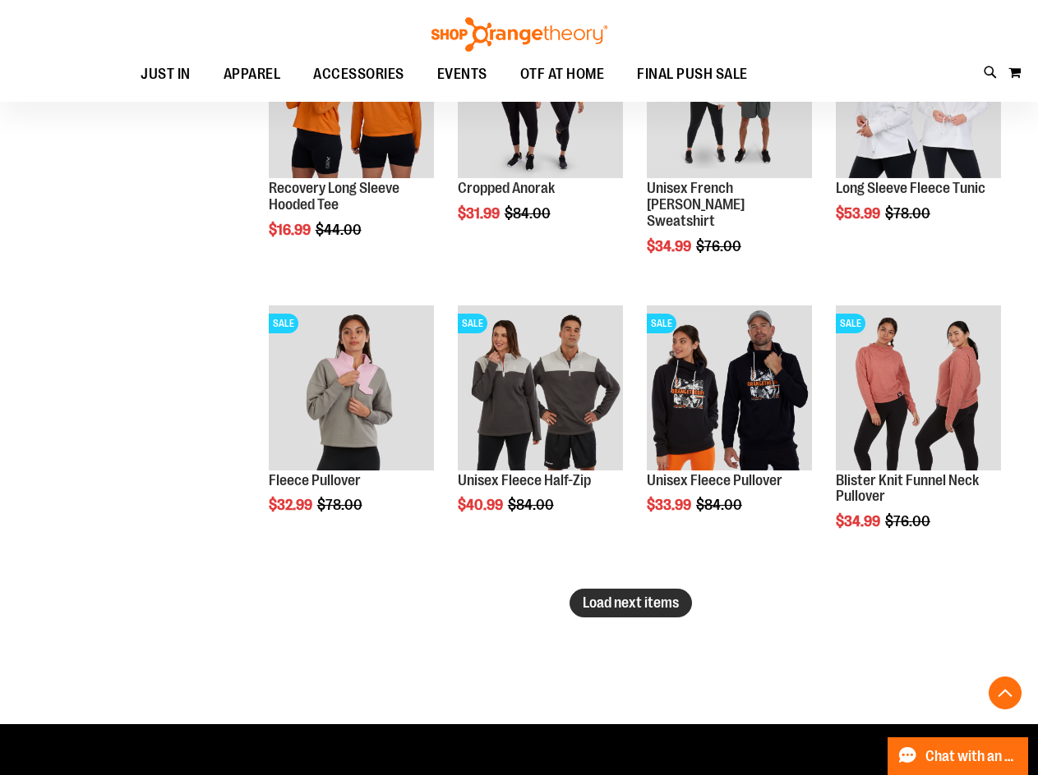
click at [639, 603] on span "Load next items" at bounding box center [630, 603] width 96 height 16
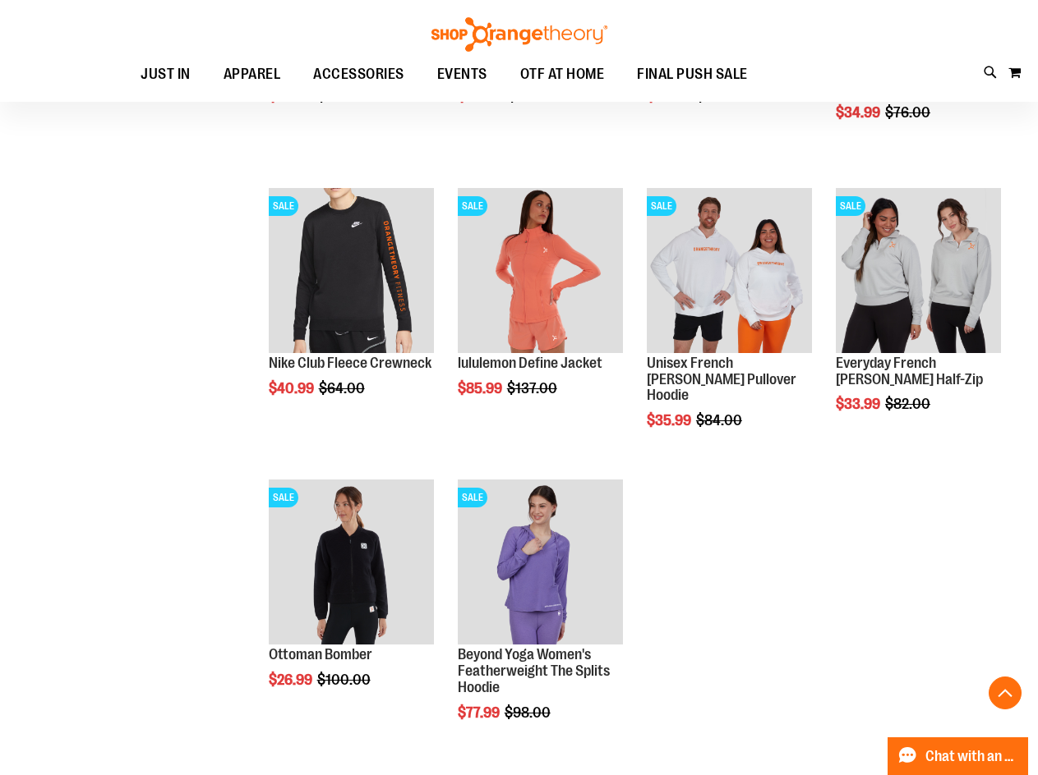
scroll to position [4517, 0]
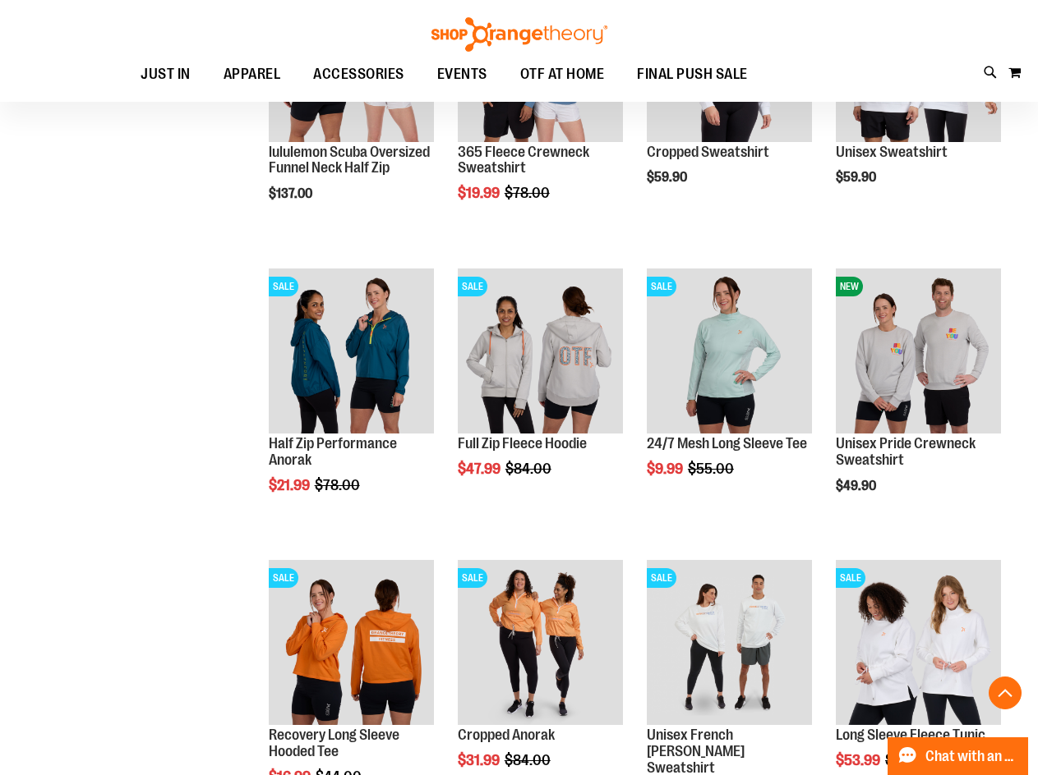
scroll to position [3532, 0]
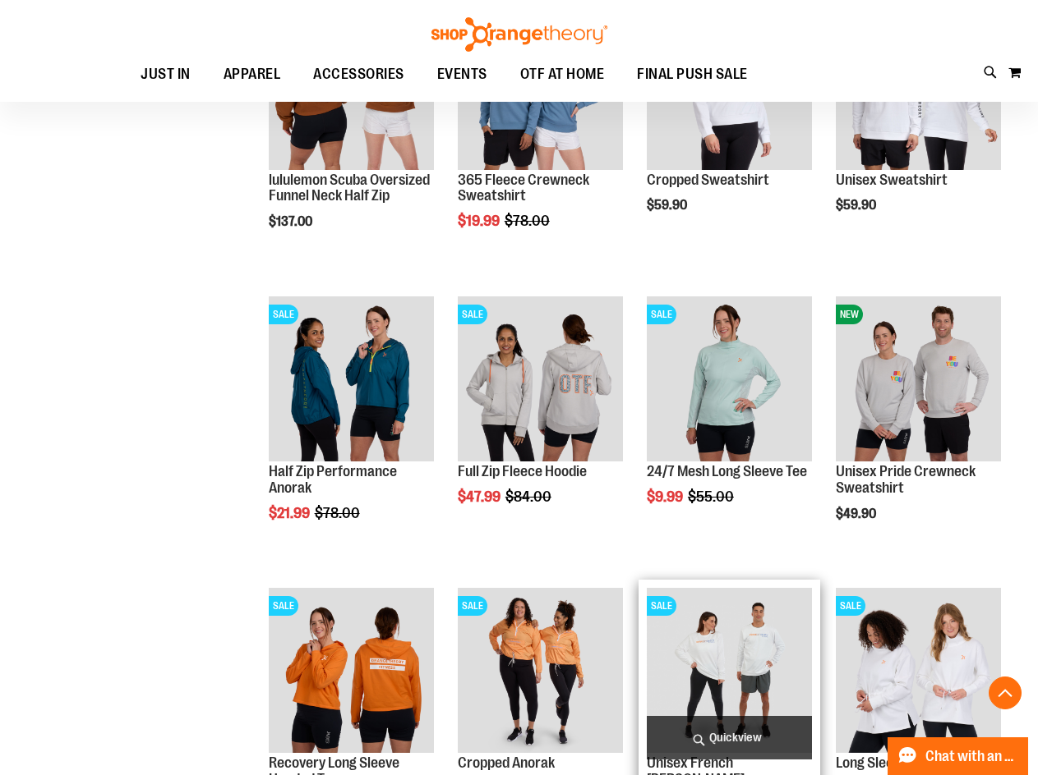
click at [735, 623] on img "product" at bounding box center [729, 670] width 165 height 165
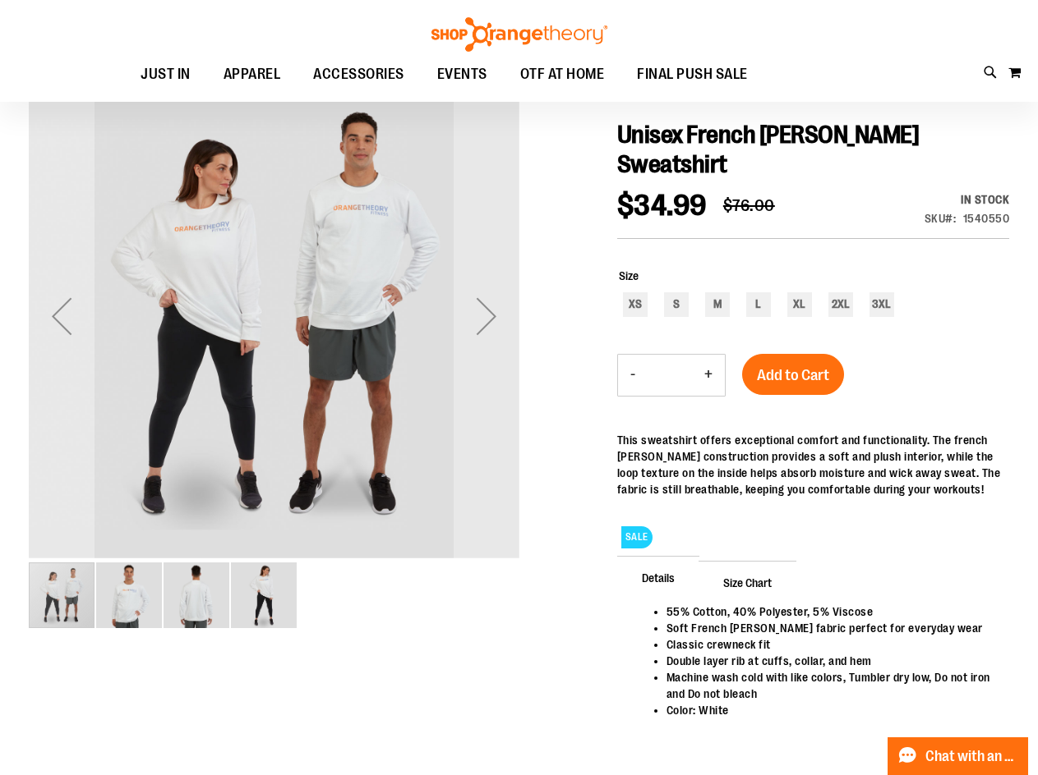
scroll to position [81, 0]
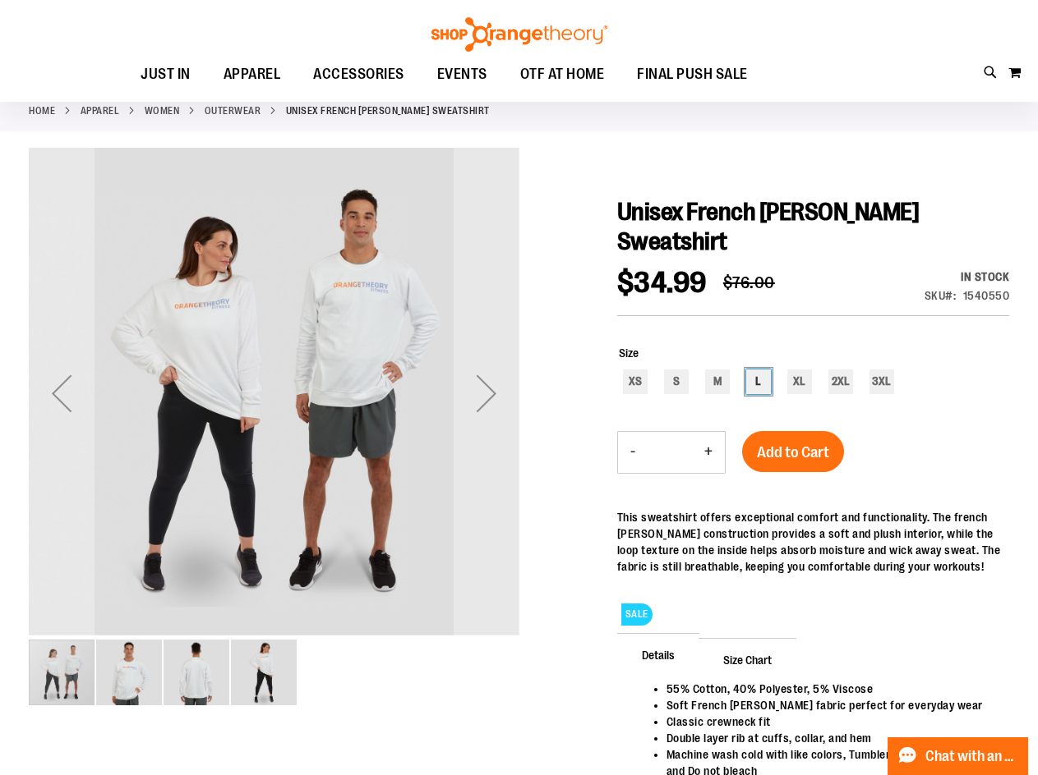
click at [756, 390] on div "L" at bounding box center [758, 382] width 25 height 25
type input "***"
click at [133, 656] on img "image 2 of 4" at bounding box center [129, 673] width 66 height 66
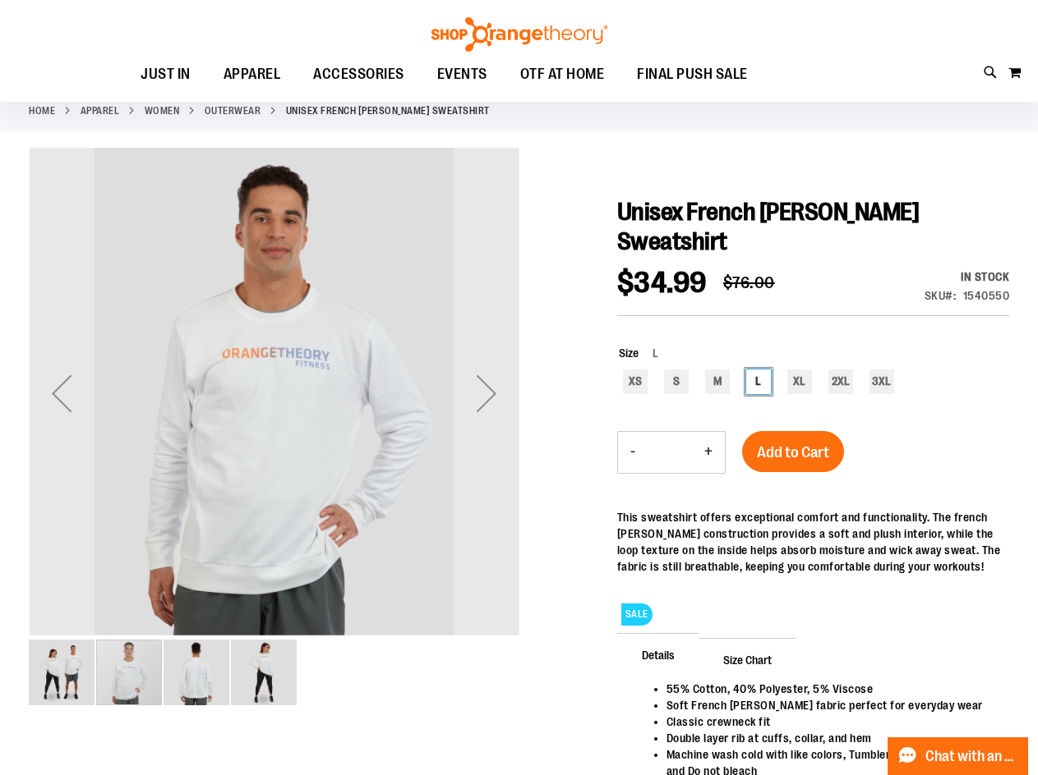
click at [186, 665] on img "image 3 of 4" at bounding box center [196, 673] width 66 height 66
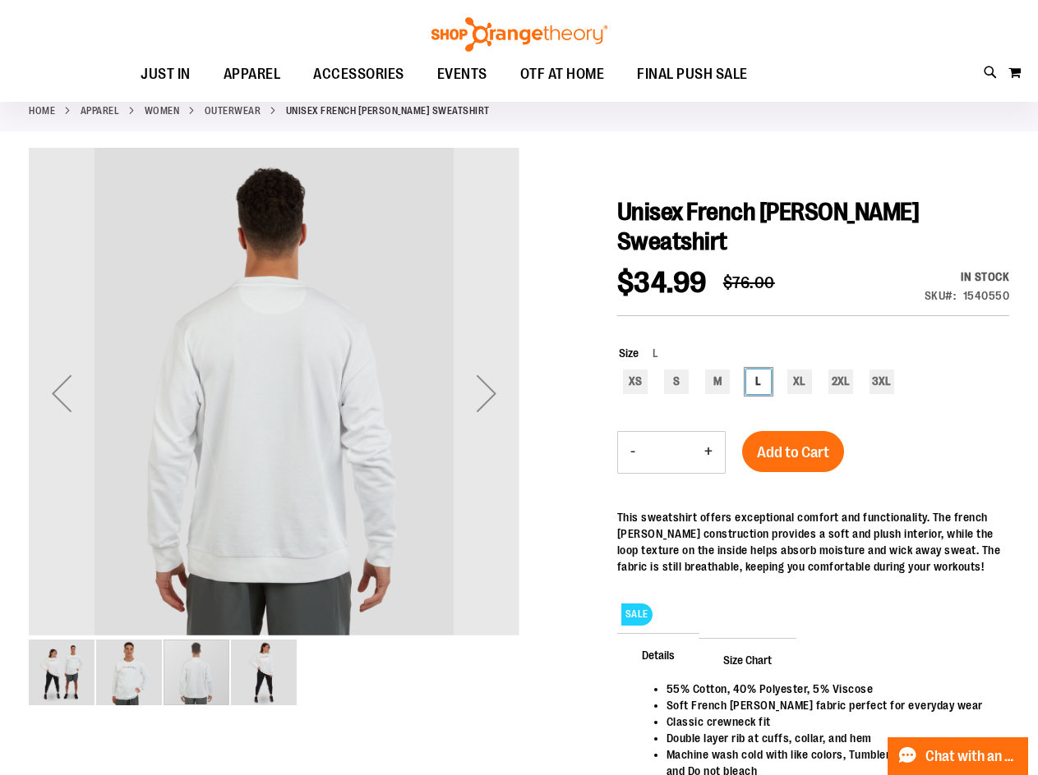
click at [265, 676] on img "image 4 of 4" at bounding box center [264, 673] width 66 height 66
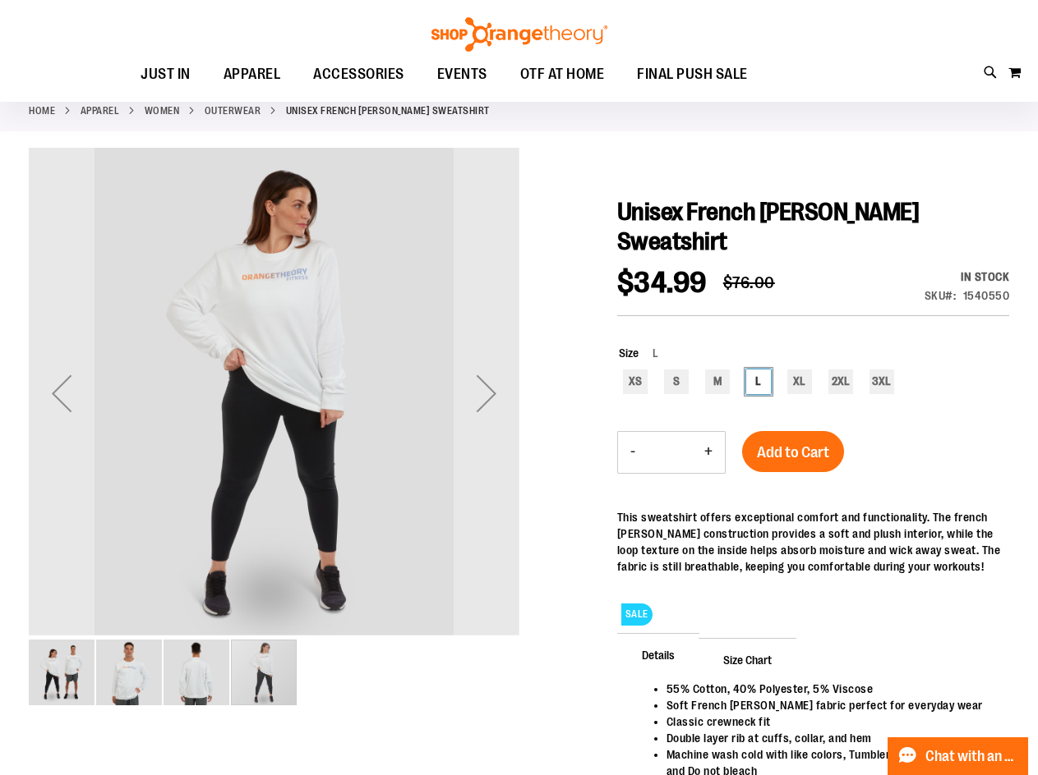
click at [51, 657] on img "image 1 of 4" at bounding box center [62, 673] width 66 height 66
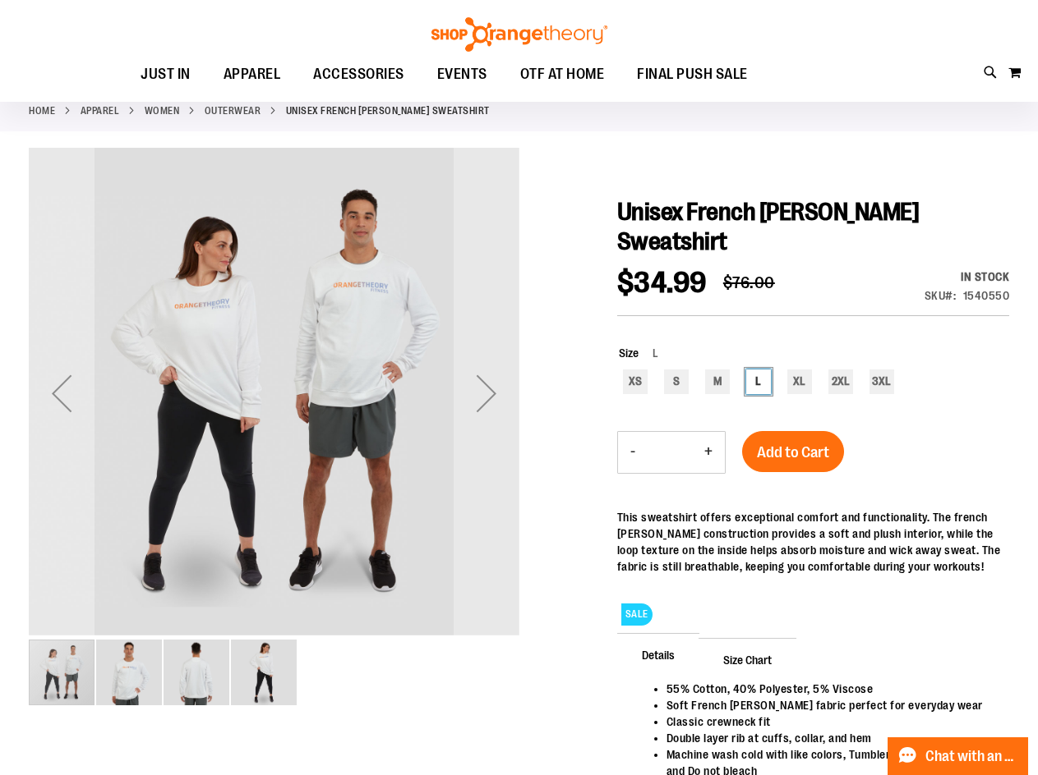
click at [197, 668] on img "image 3 of 4" at bounding box center [196, 673] width 66 height 66
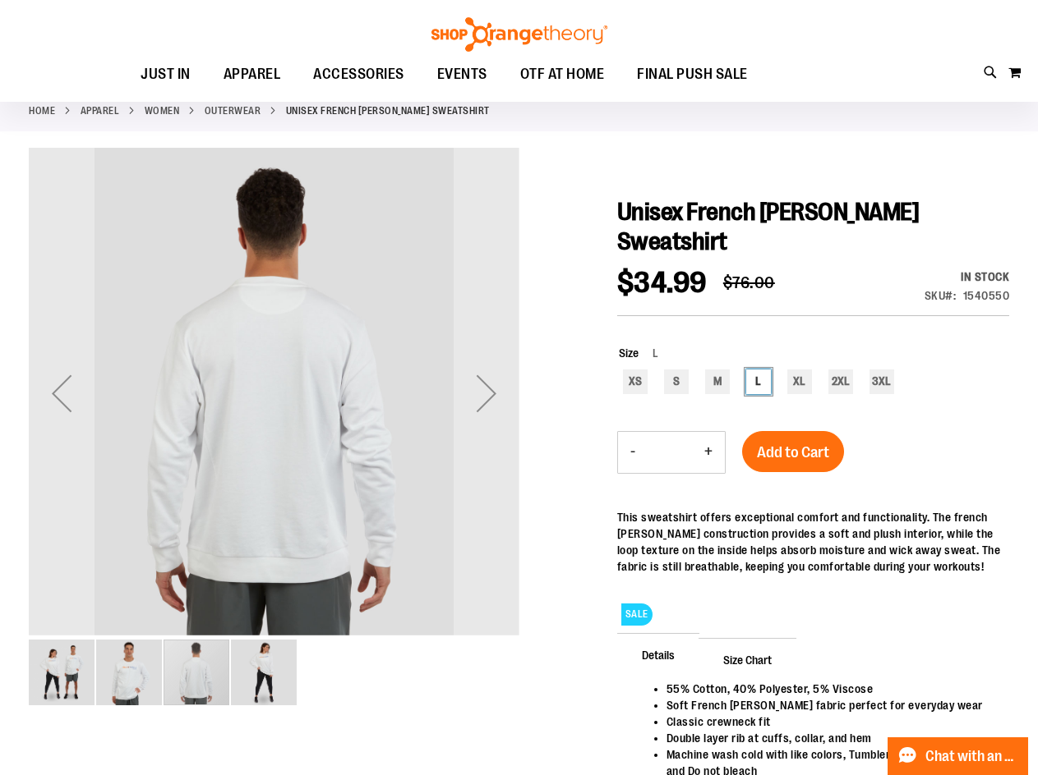
click at [242, 646] on img "image 4 of 4" at bounding box center [264, 673] width 66 height 66
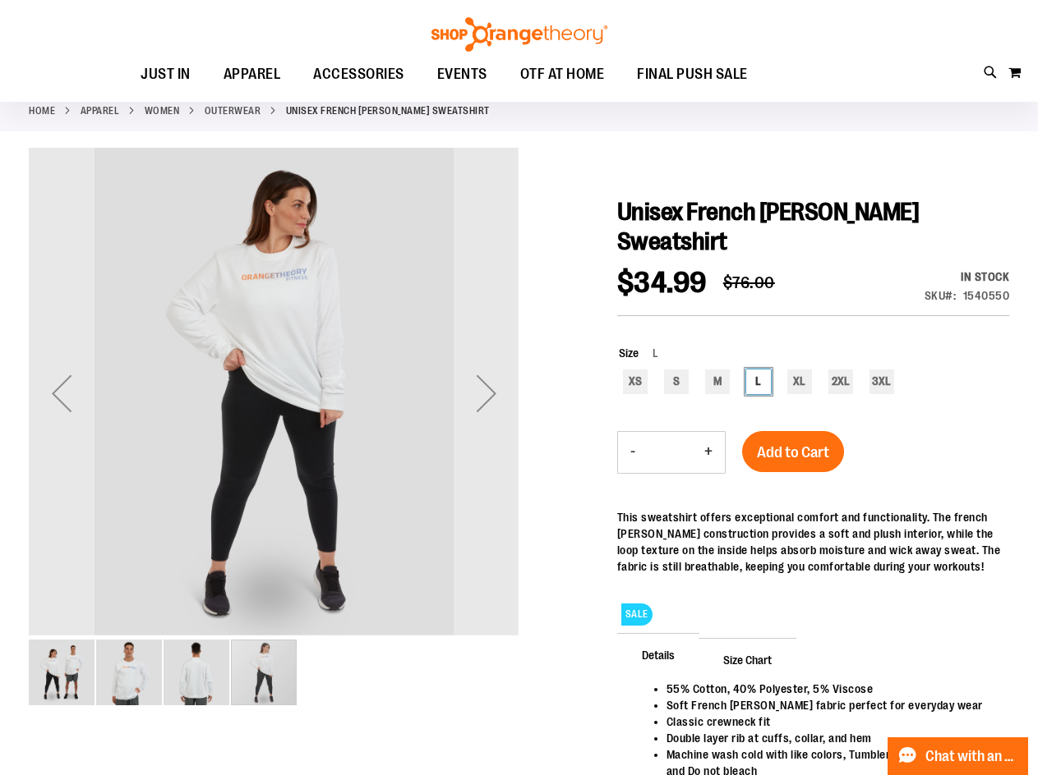
click at [50, 671] on img "image 1 of 4" at bounding box center [62, 673] width 66 height 66
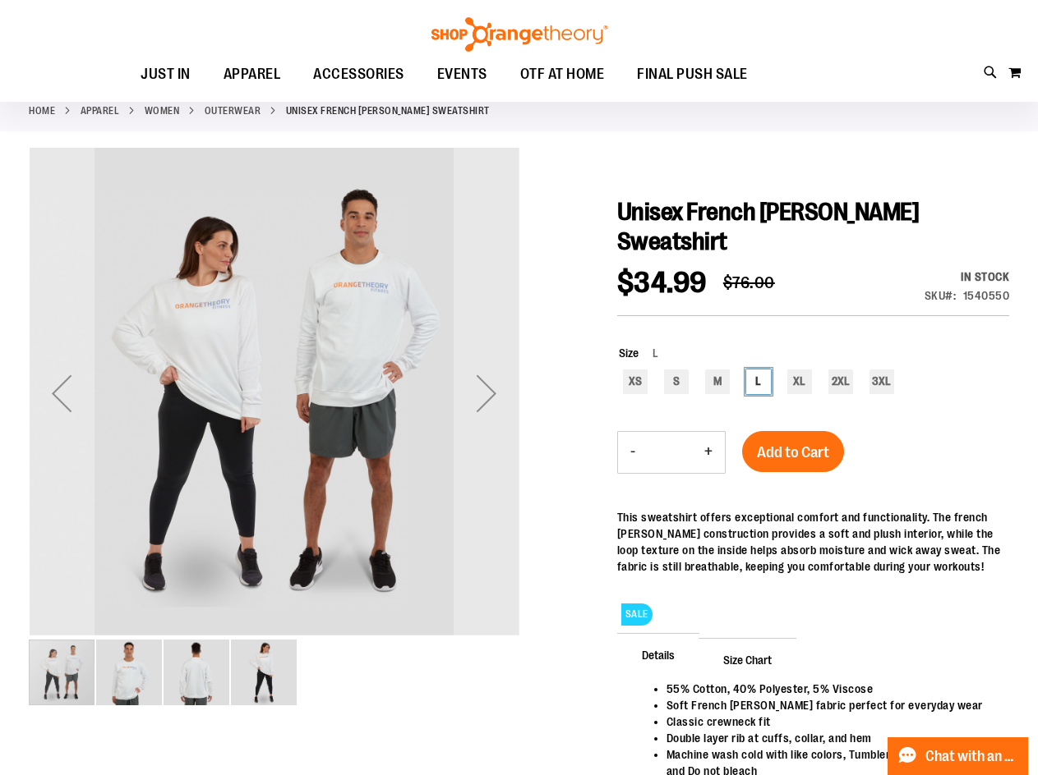
click at [93, 670] on div "carousel" at bounding box center [62, 673] width 66 height 66
click at [114, 675] on img "image 2 of 4" at bounding box center [129, 673] width 66 height 66
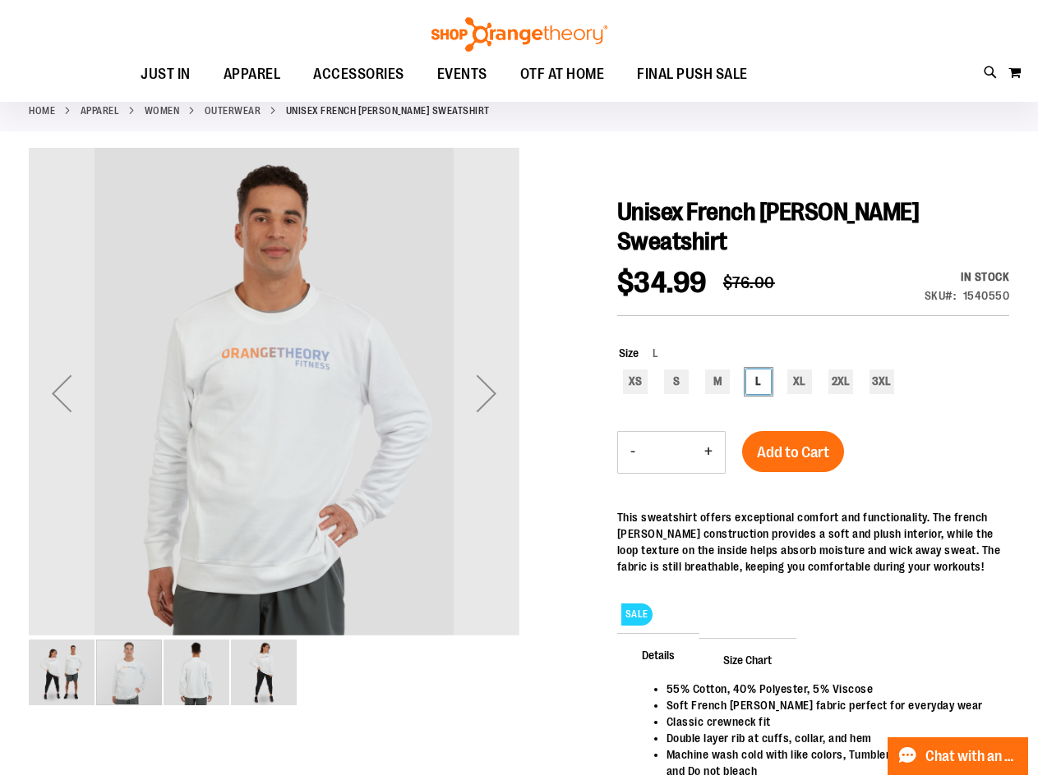
click at [251, 665] on img "image 4 of 4" at bounding box center [264, 673] width 66 height 66
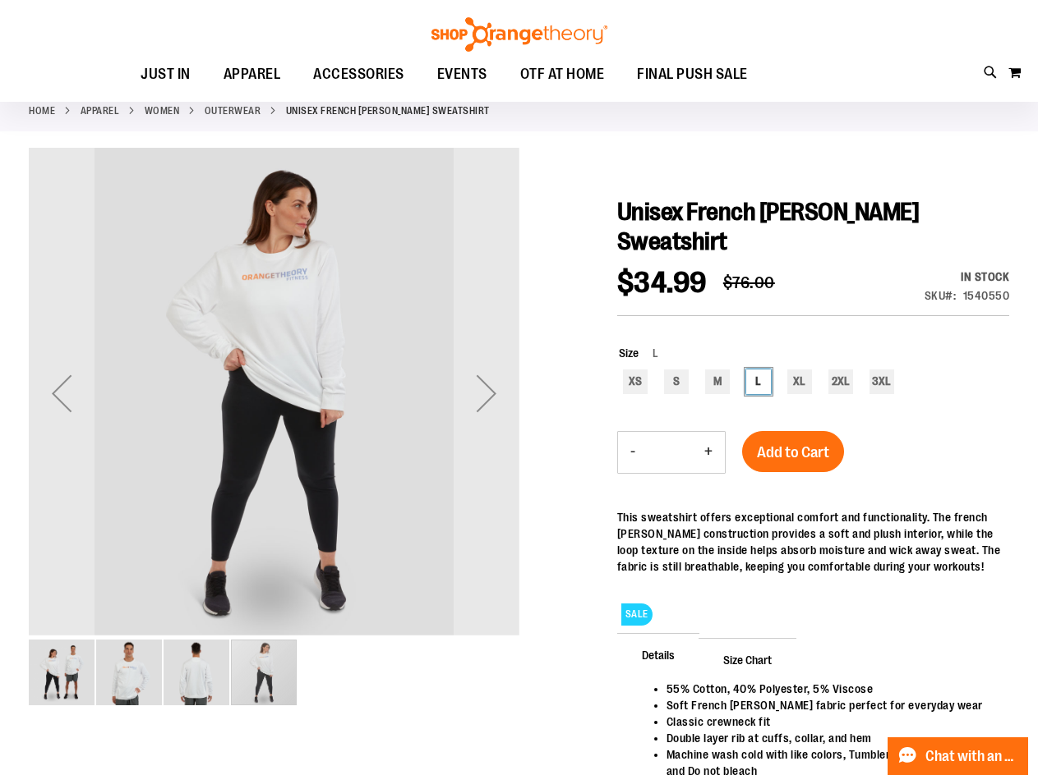
click at [202, 665] on img "image 3 of 4" at bounding box center [196, 673] width 66 height 66
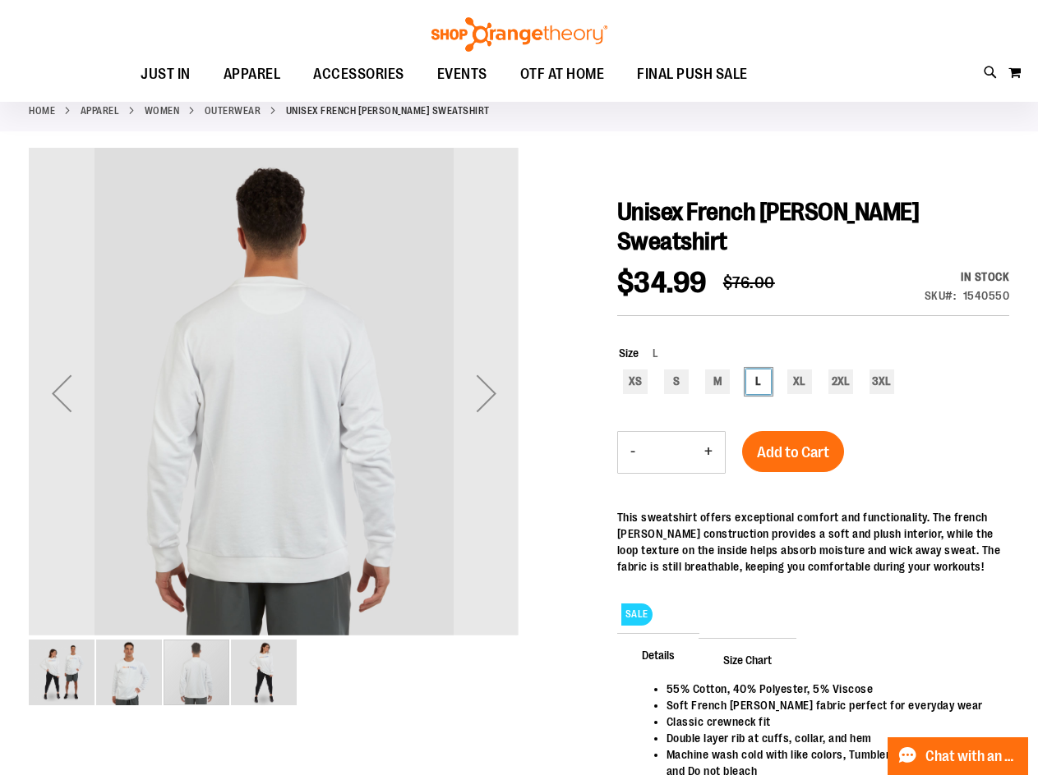
click at [30, 662] on img "image 1 of 4" at bounding box center [62, 673] width 66 height 66
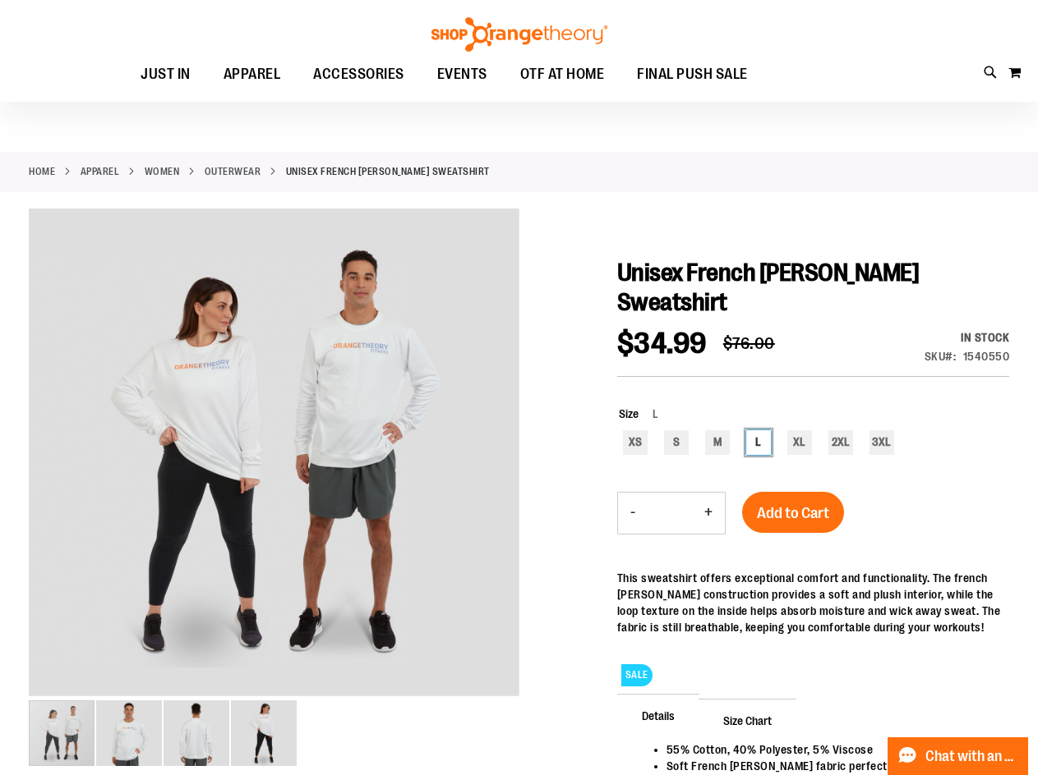
scroll to position [82, 0]
